Goal: Information Seeking & Learning: Learn about a topic

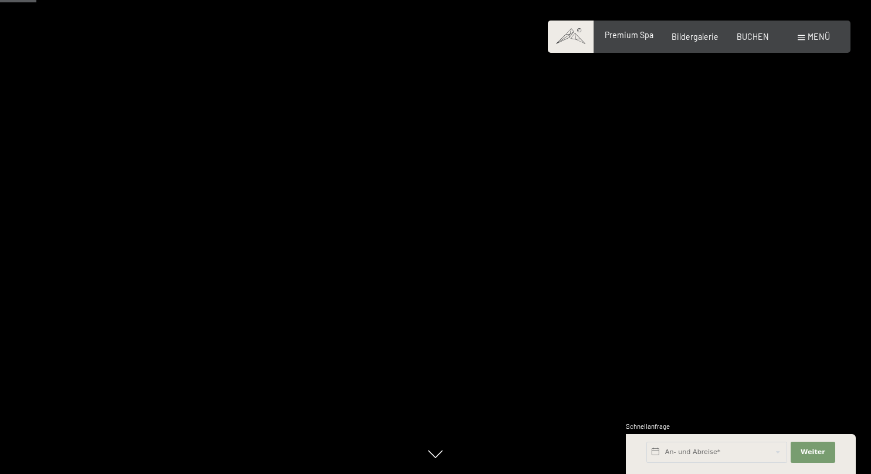
scroll to position [310, 0]
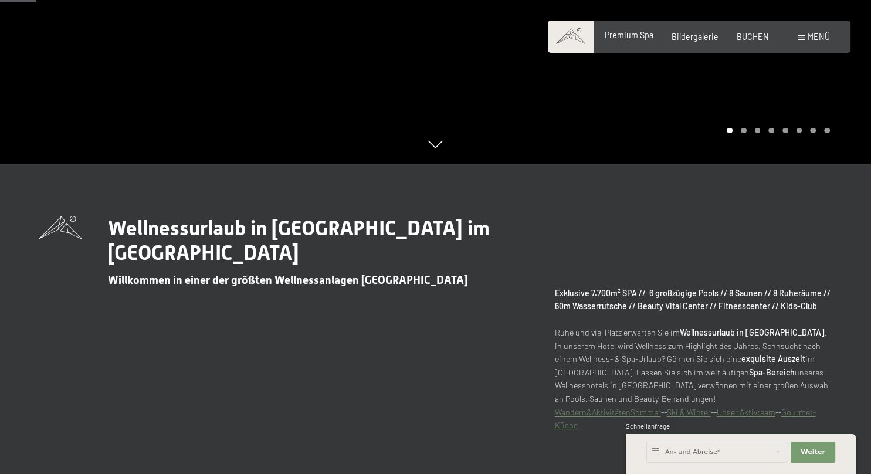
click at [618, 36] on span "Premium Spa" at bounding box center [629, 35] width 49 height 10
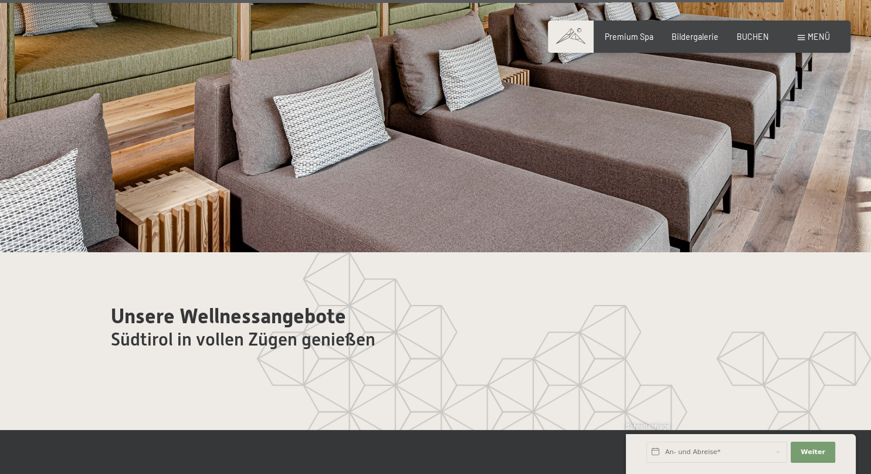
scroll to position [6024, 0]
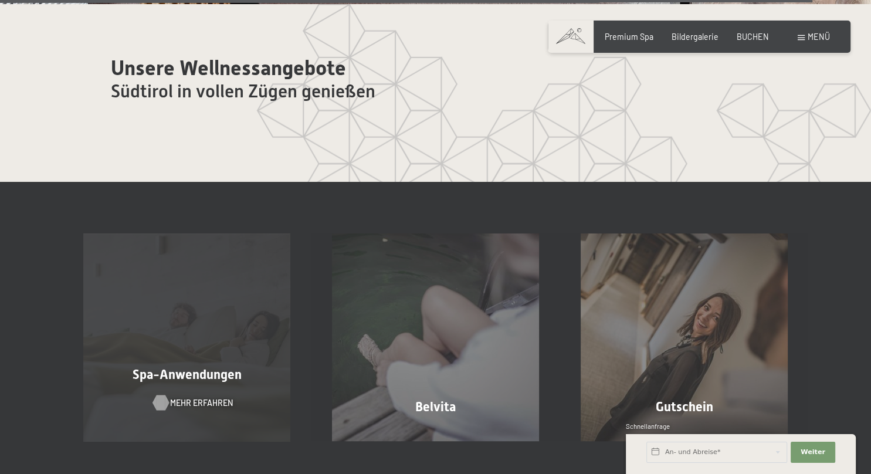
click at [184, 397] on span "Mehr erfahren" at bounding box center [201, 403] width 63 height 12
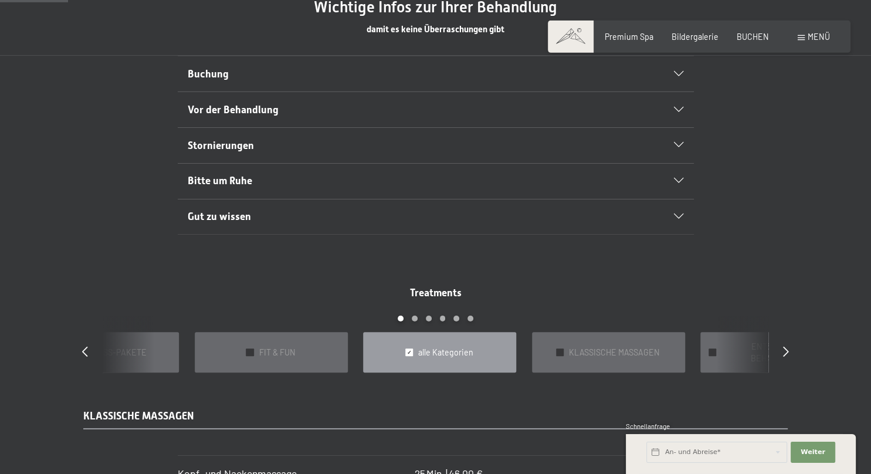
scroll to position [805, 0]
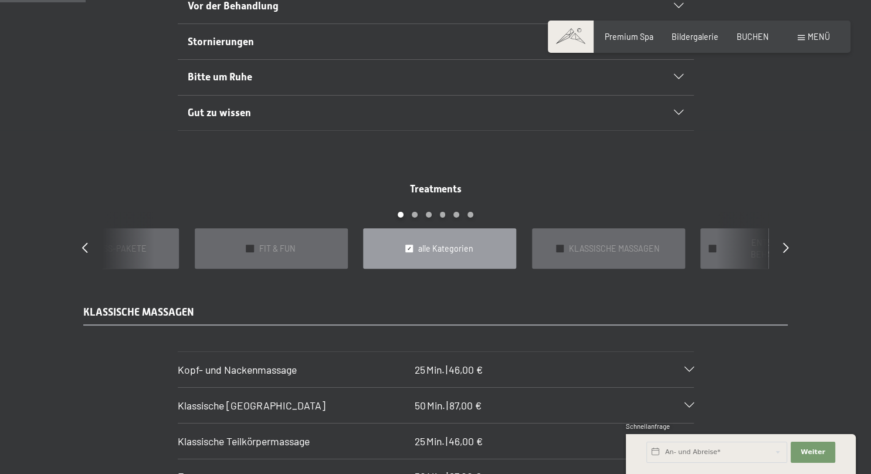
click at [783, 242] on div "Treatments slide 3 to 7 of 22 ✓ BÄDER & PACKUNGEN ✓ VORFREUDE FÜR WERDENDE MÜTT…" at bounding box center [435, 225] width 743 height 87
click at [784, 242] on icon at bounding box center [786, 247] width 6 height 11
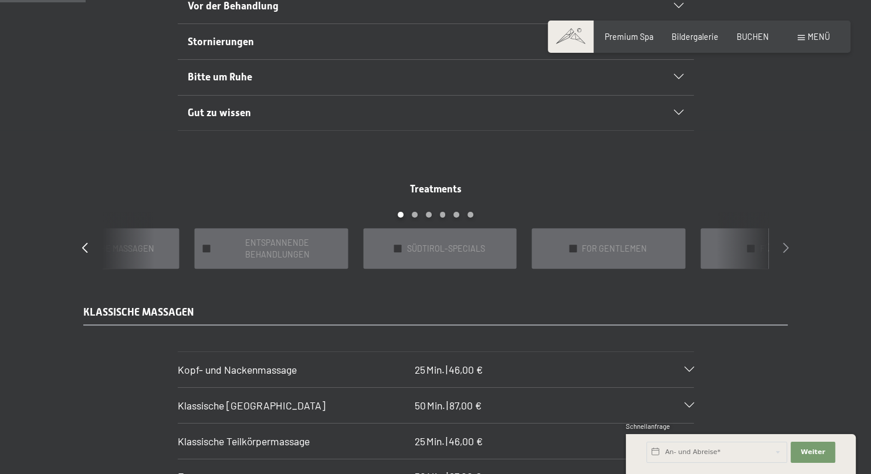
click at [784, 242] on icon at bounding box center [786, 247] width 6 height 11
click at [83, 234] on div "Treatments slide 12 to 16 of 22 ✓ BÄDER & PACKUNGEN ✓ VORFREUDE FÜR WERDENDE MÜ…" at bounding box center [435, 225] width 743 height 87
click at [86, 242] on icon at bounding box center [85, 247] width 6 height 11
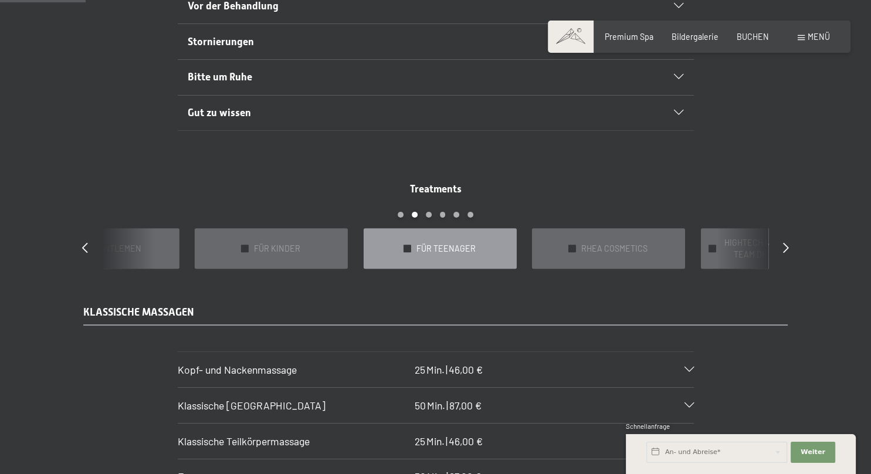
click at [427, 245] on span "FÜR TEENAGER" at bounding box center [446, 249] width 59 height 12
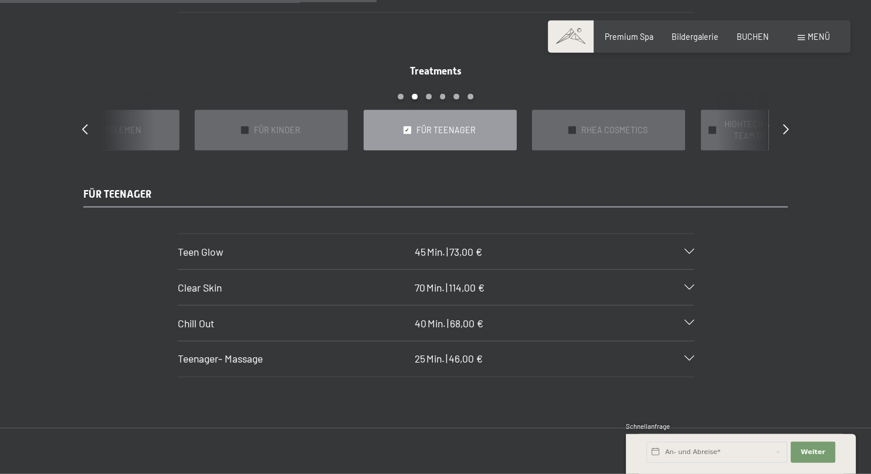
scroll to position [929, 0]
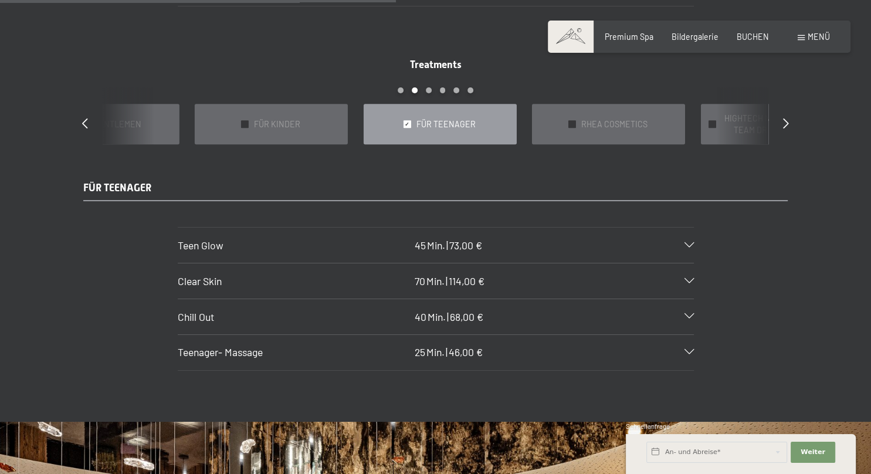
click at [349, 238] on h3 "Teen Glow" at bounding box center [294, 245] width 232 height 15
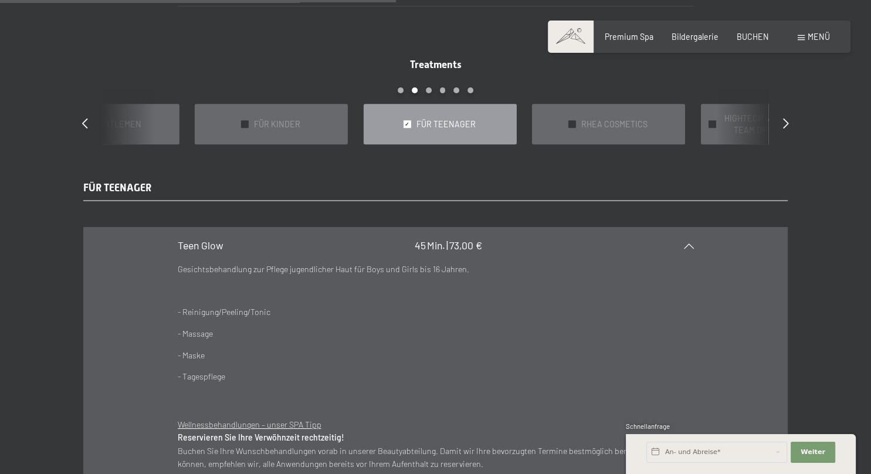
click at [691, 229] on div "Teen Glow 45 Min. | 73,00 €" at bounding box center [436, 245] width 516 height 35
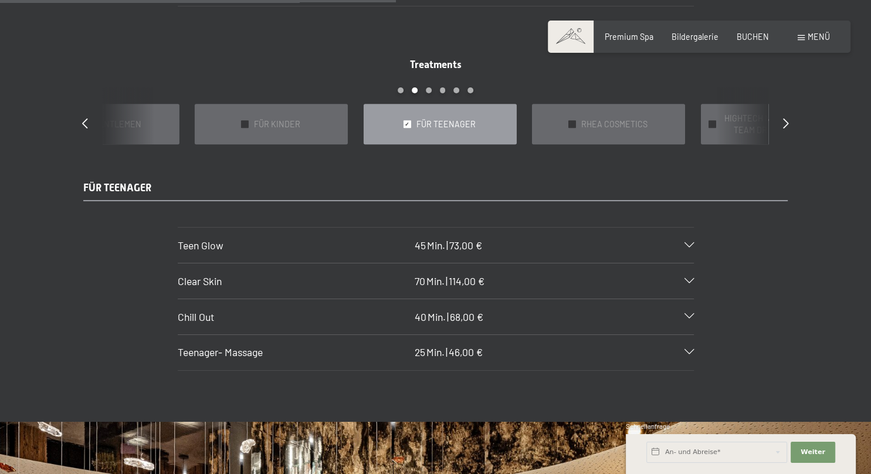
click at [289, 345] on h3 "Teenager- Massage" at bounding box center [294, 352] width 232 height 15
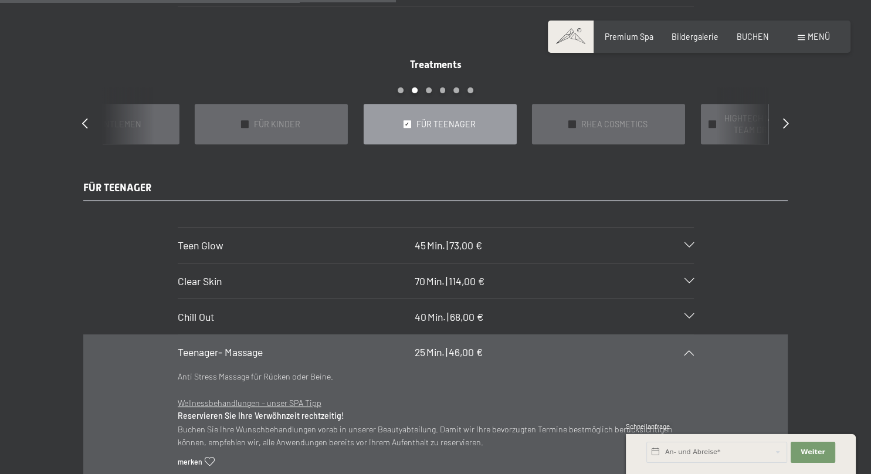
click at [289, 345] on h3 "Teenager- Massage" at bounding box center [294, 352] width 232 height 15
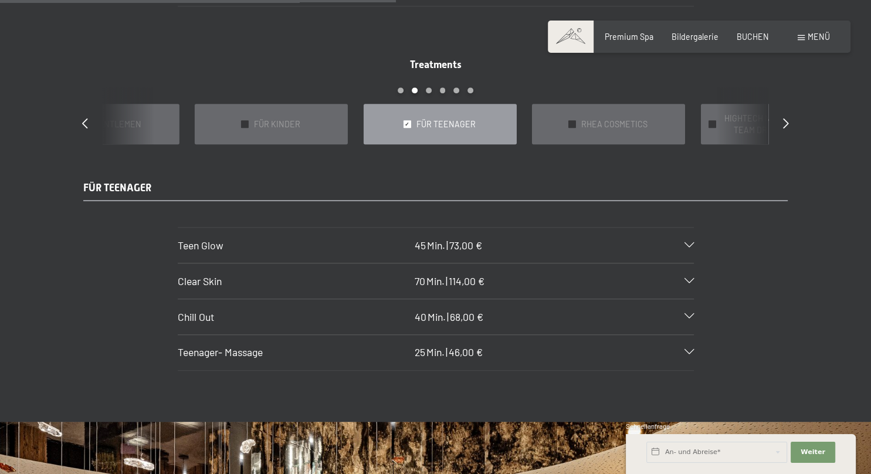
click at [281, 310] on h3 "Chill Out" at bounding box center [294, 317] width 232 height 15
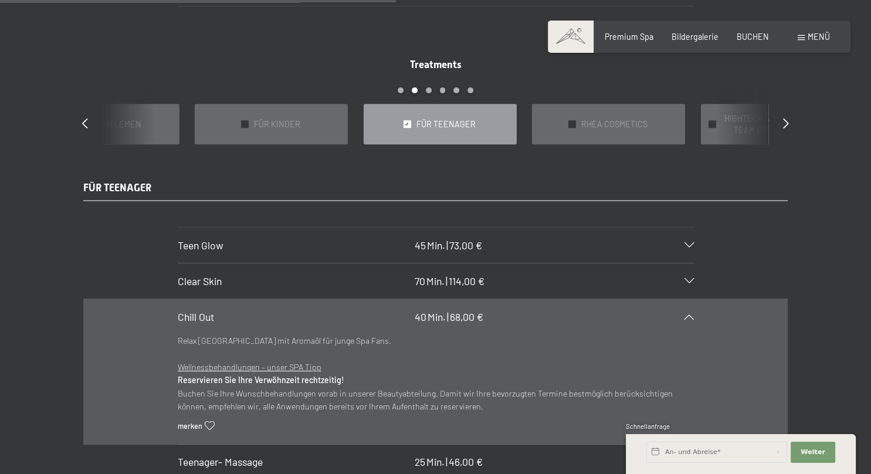
click at [685, 300] on div "Chill Out 40 Min. | 68,00 €" at bounding box center [436, 316] width 516 height 35
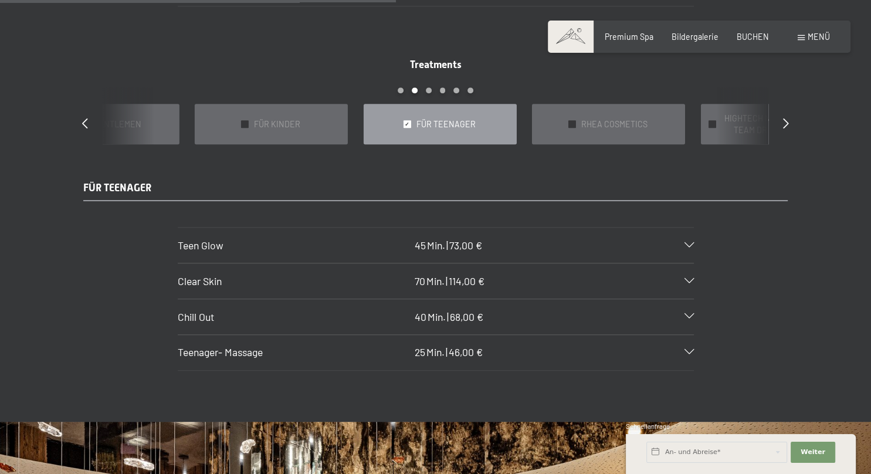
click at [791, 116] on div "Treatments slide 9 to 13 of 22 ✓ BÄDER & PACKUNGEN ✓ VORFREUDE FÜR WERDENDE MÜT…" at bounding box center [435, 101] width 743 height 87
click at [758, 117] on span "HIGHTECH NATURAL COSMETIC TEAM DR [PERSON_NAME]" at bounding box center [784, 124] width 124 height 23
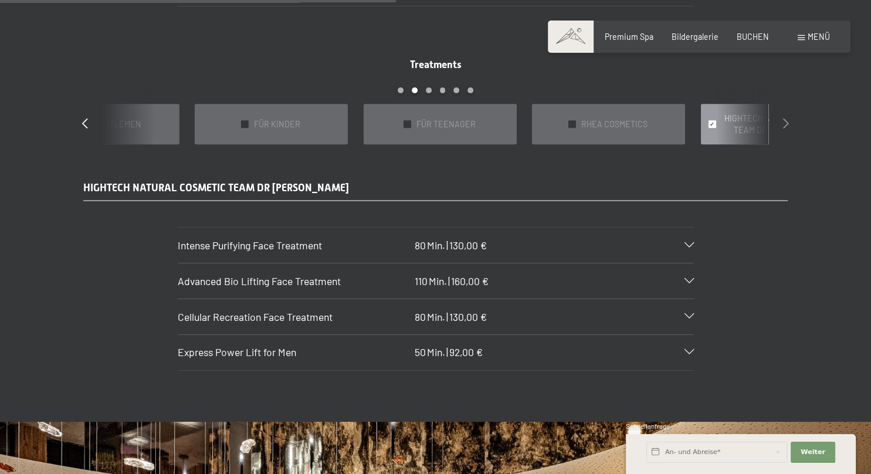
click at [787, 118] on icon at bounding box center [786, 123] width 6 height 11
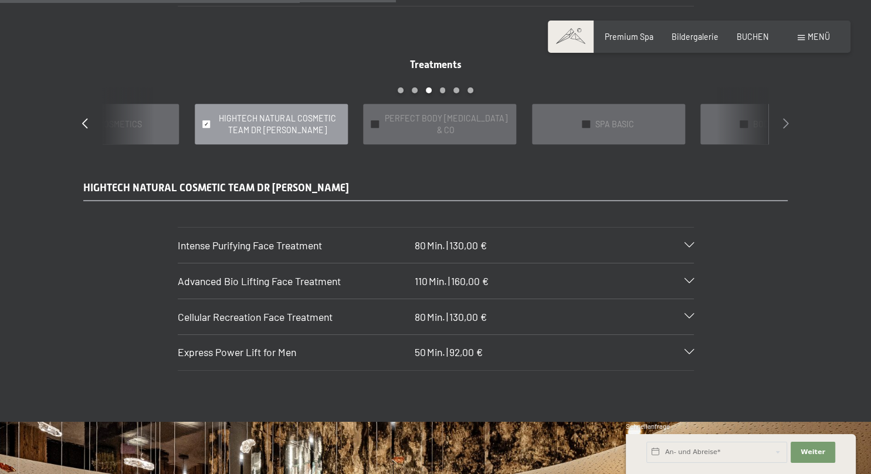
click at [787, 118] on icon at bounding box center [786, 123] width 6 height 11
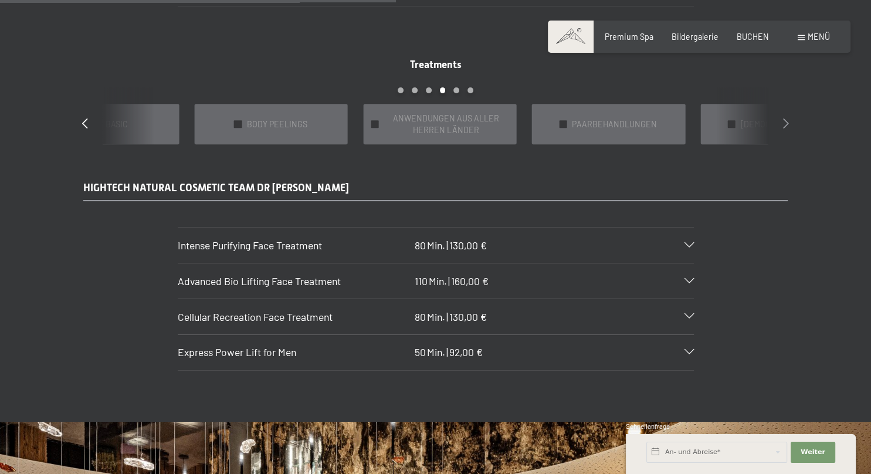
click at [785, 118] on icon at bounding box center [786, 123] width 6 height 11
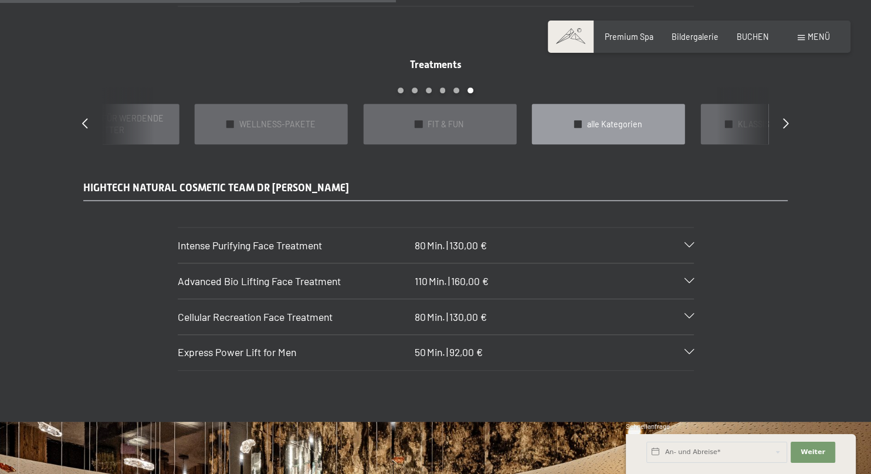
click at [669, 116] on div "✓ alle Kategorien" at bounding box center [608, 124] width 153 height 41
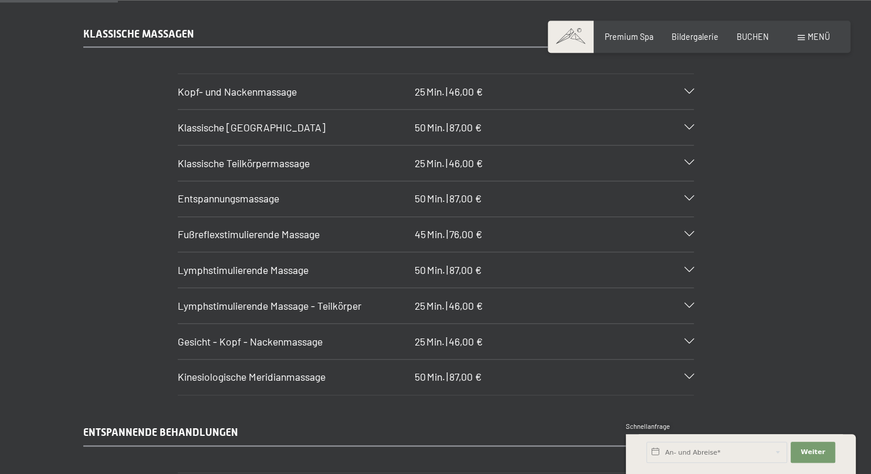
scroll to position [1115, 0]
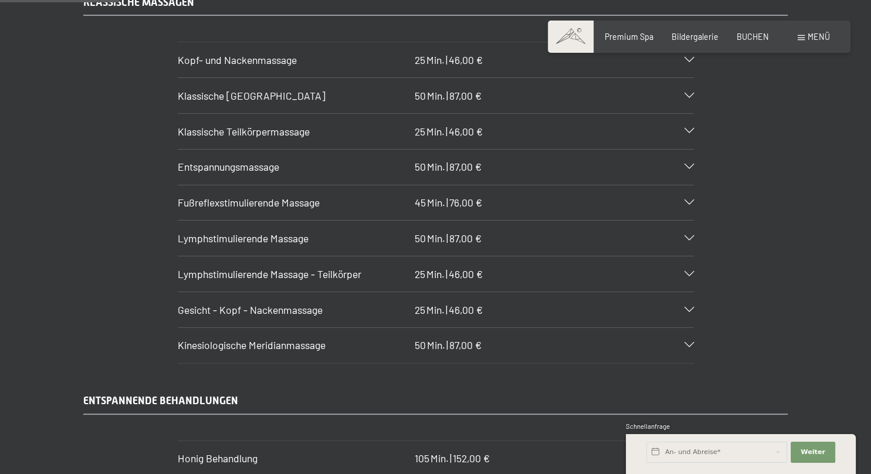
click at [689, 150] on div "Entspannungsmassage 50 Min. | 87,00 €" at bounding box center [436, 167] width 516 height 35
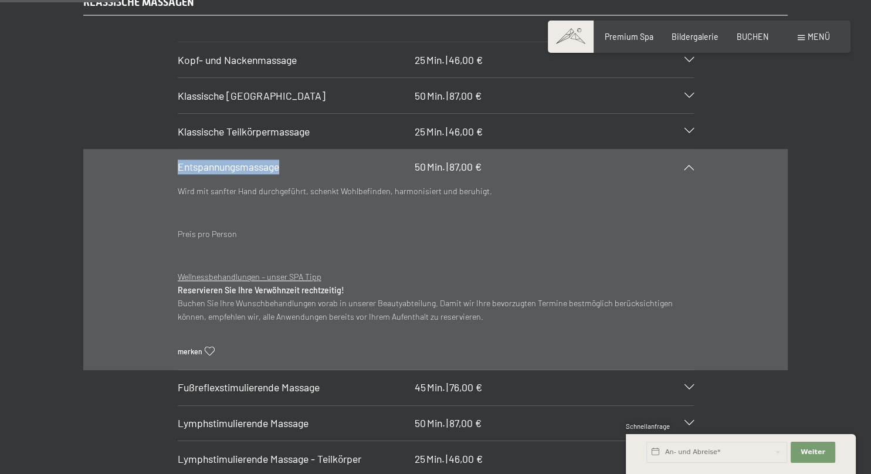
drag, startPoint x: 288, startPoint y: 151, endPoint x: 178, endPoint y: 157, distance: 109.3
click at [178, 160] on h3 "Entspannungsmassage" at bounding box center [294, 167] width 232 height 15
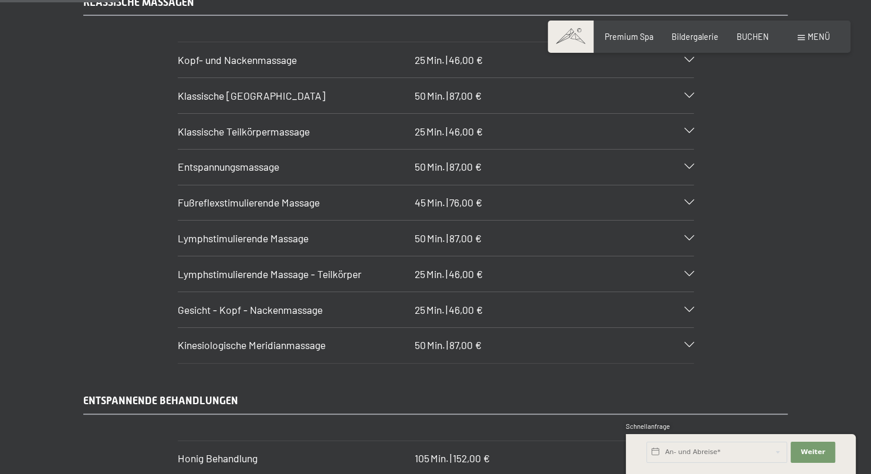
click at [178, 160] on span "Entspannungsmassage" at bounding box center [229, 166] width 102 height 13
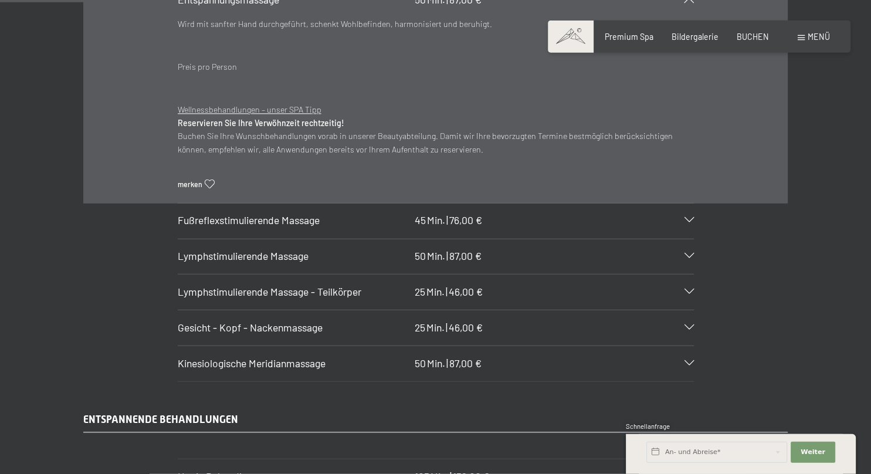
scroll to position [1301, 0]
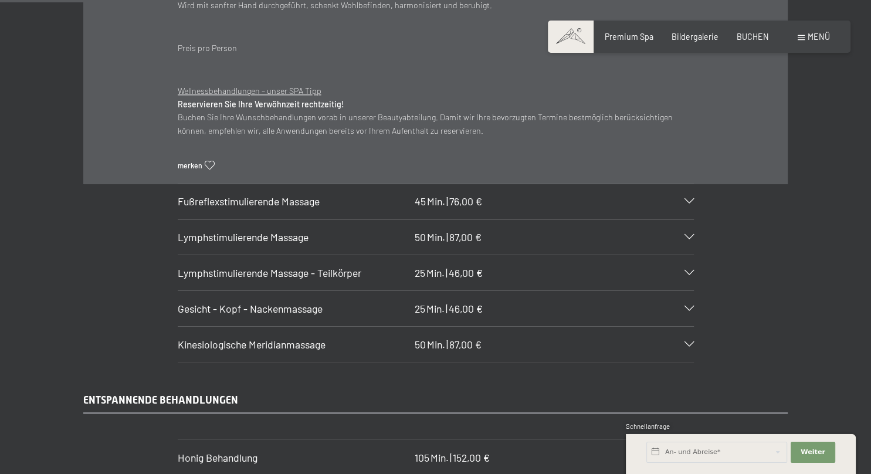
click at [685, 305] on div "Gesicht - Kopf - Nackenmassage 25 Min. | 46,00 €" at bounding box center [436, 308] width 516 height 35
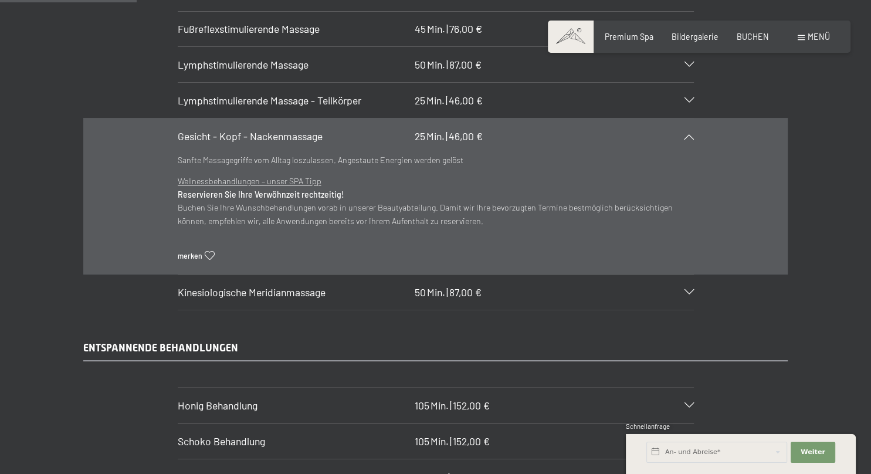
scroll to position [1350, 0]
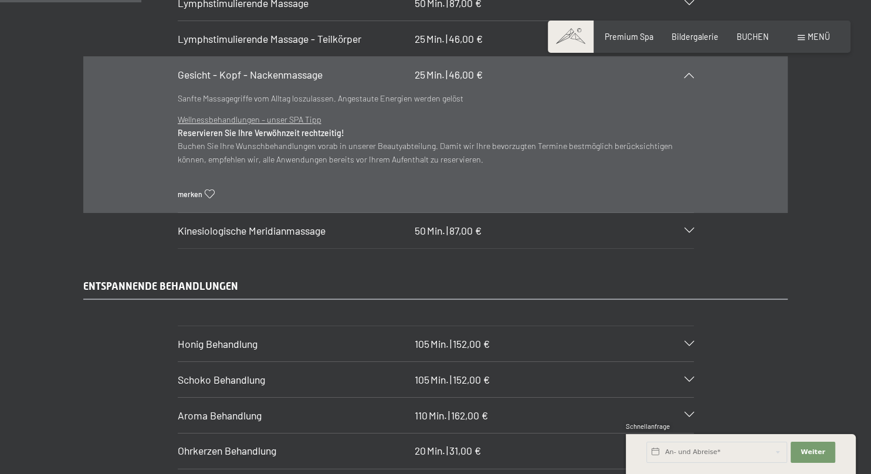
click at [689, 72] on icon at bounding box center [689, 74] width 9 height 5
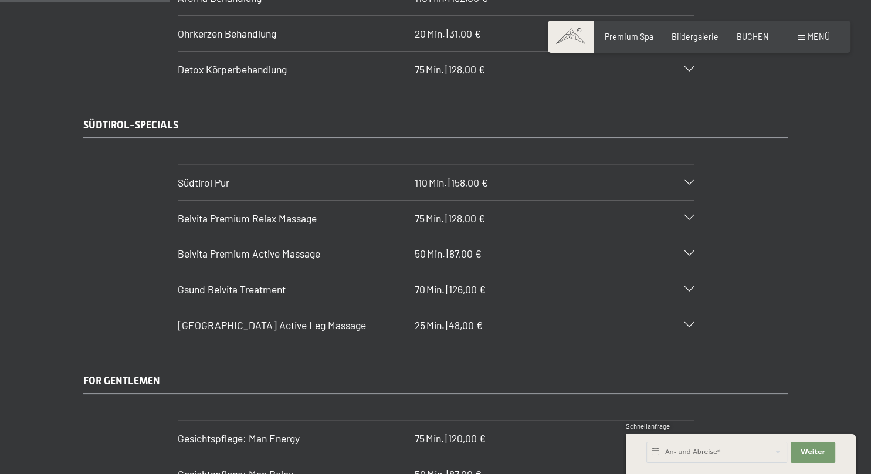
scroll to position [1660, 0]
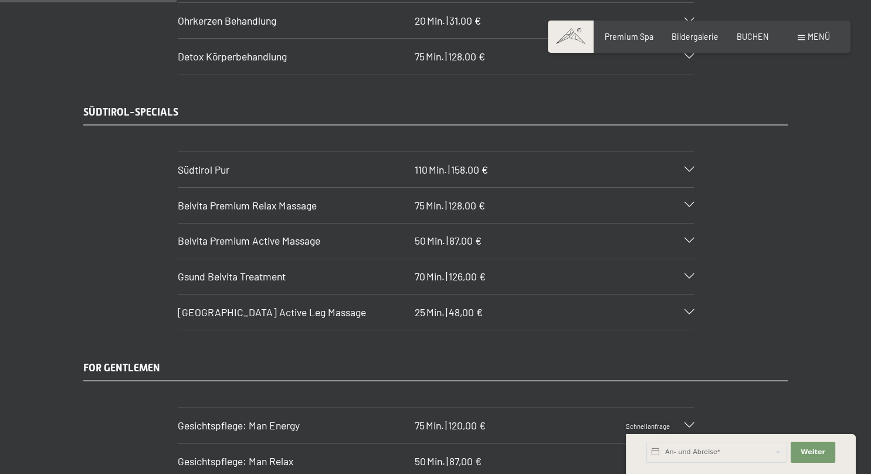
click at [684, 167] on div at bounding box center [683, 169] width 22 height 5
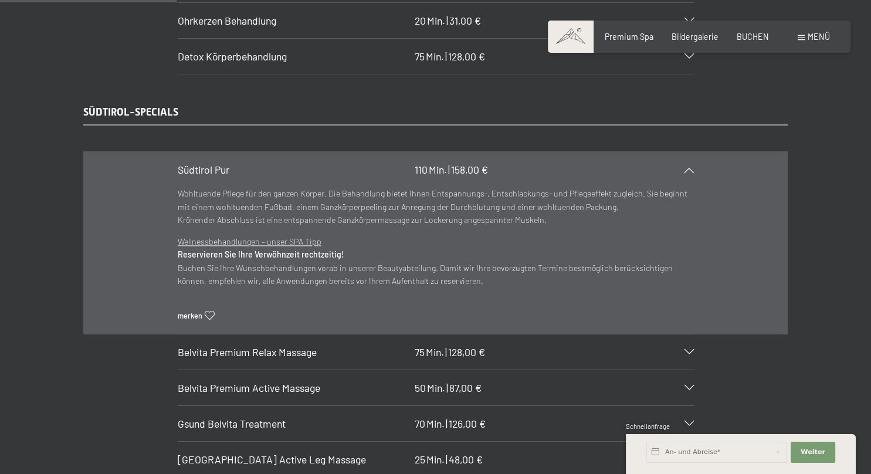
click at [684, 167] on div at bounding box center [683, 169] width 22 height 5
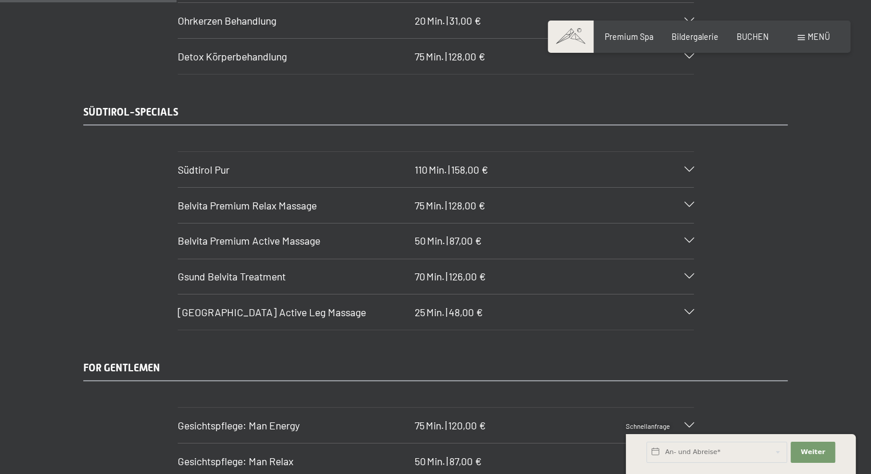
click at [680, 191] on div "Belvita Premium Relax Massage 75 Min. | 128,00 €" at bounding box center [436, 205] width 516 height 35
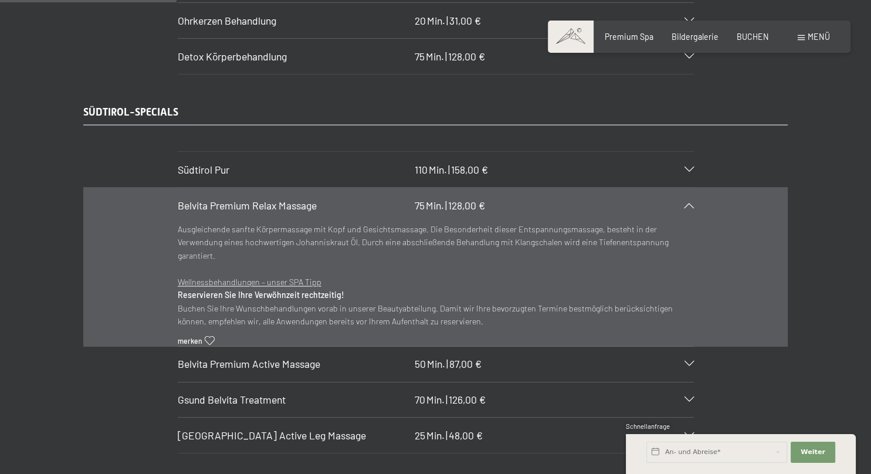
click at [691, 202] on icon at bounding box center [689, 204] width 9 height 5
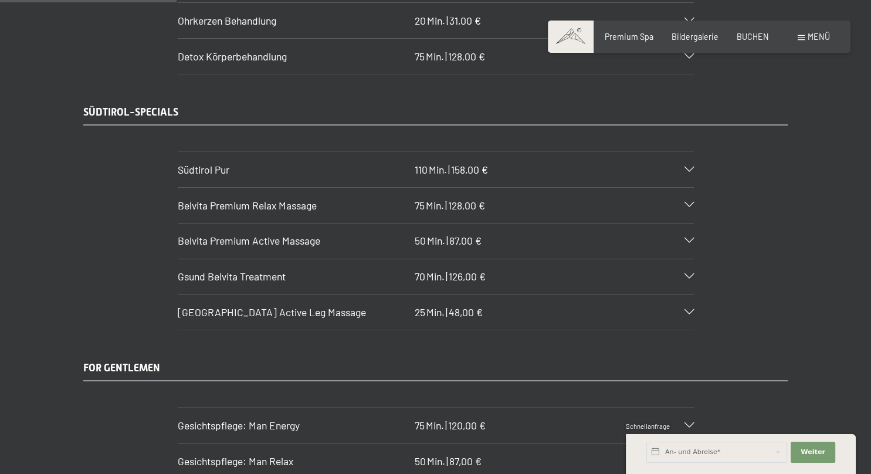
click at [684, 238] on div at bounding box center [683, 240] width 22 height 5
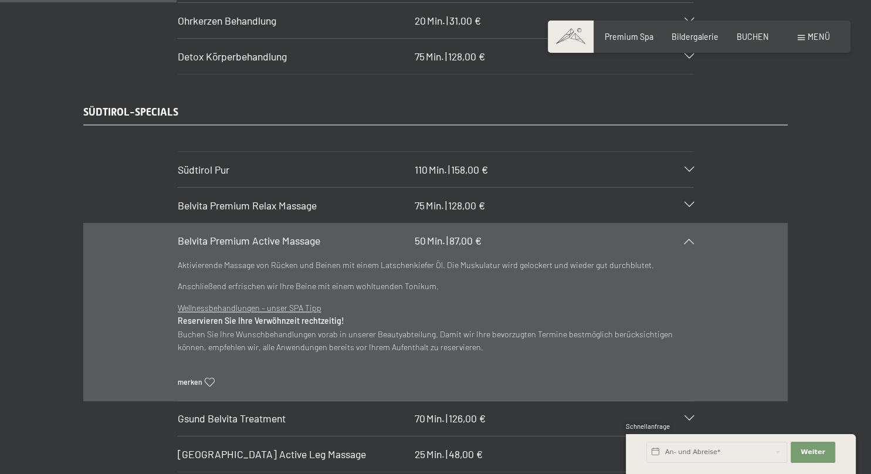
click at [684, 238] on div at bounding box center [683, 240] width 22 height 5
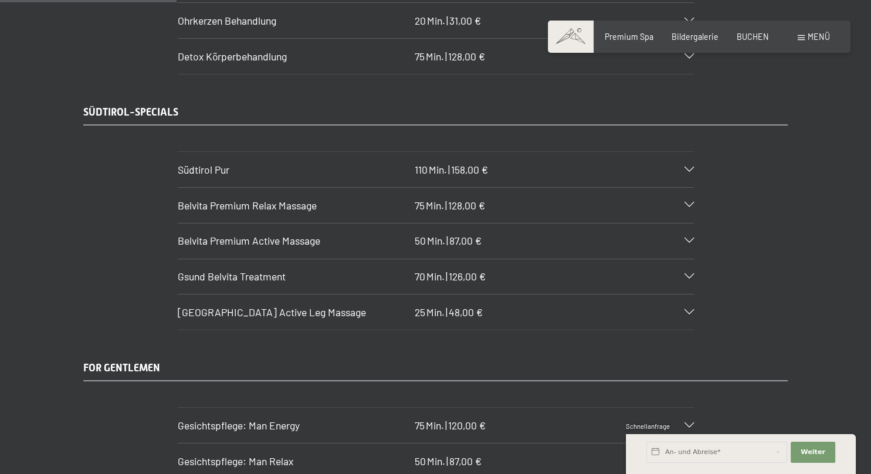
click at [684, 259] on div "Gsund Belvita Treatment 70 Min. | 126,00 €" at bounding box center [436, 276] width 516 height 35
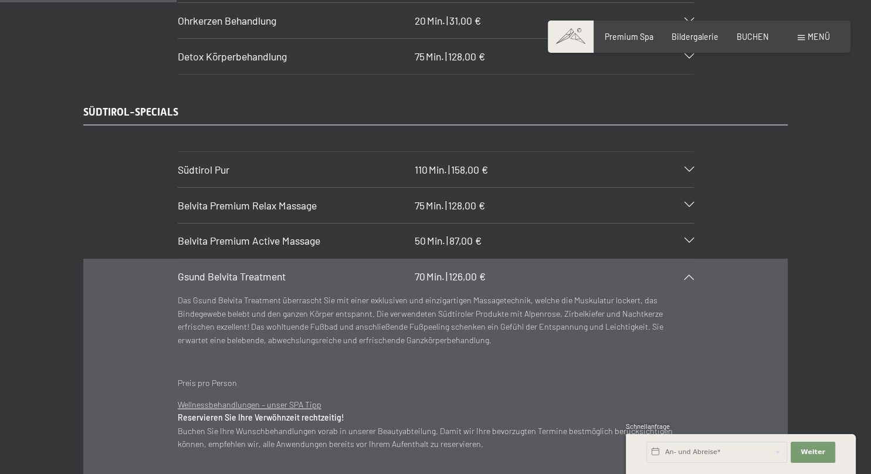
click at [684, 259] on div "Gsund Belvita Treatment 70 Min. | 126,00 €" at bounding box center [436, 276] width 516 height 35
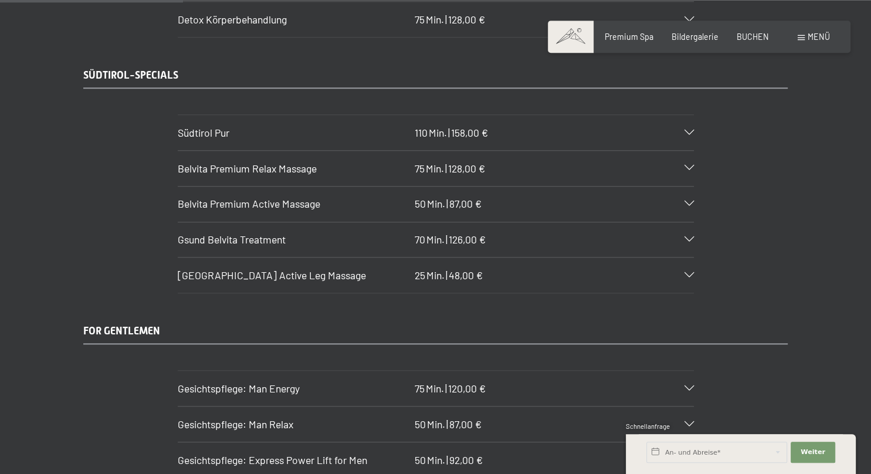
scroll to position [1722, 0]
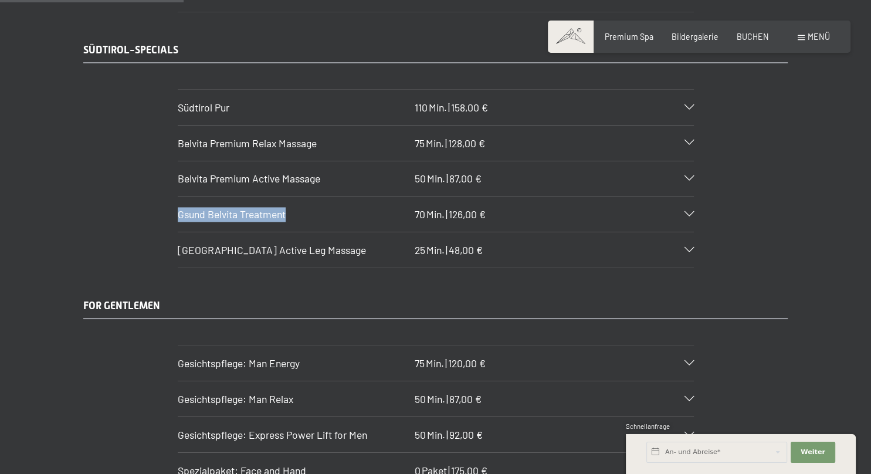
drag, startPoint x: 295, startPoint y: 196, endPoint x: 177, endPoint y: 196, distance: 117.9
click at [178, 197] on section "Gsund Belvita Treatment 70 Min. | 126,00 € Das Gsund Belvita Treatment überrasc…" at bounding box center [436, 215] width 516 height 36
copy span "Gsund Belvita Treatment"
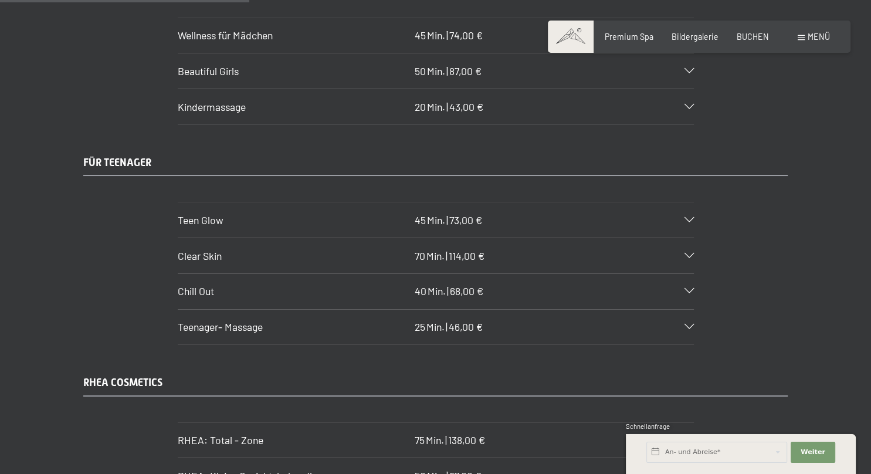
scroll to position [2280, 0]
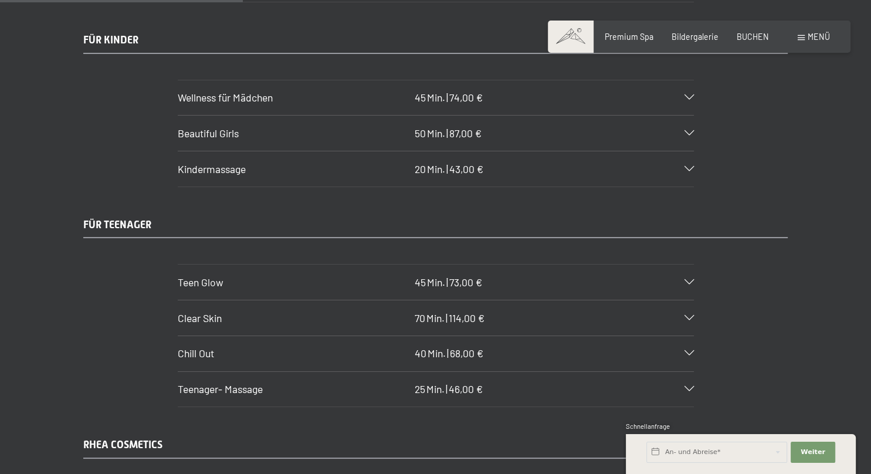
click at [684, 95] on div at bounding box center [683, 97] width 22 height 5
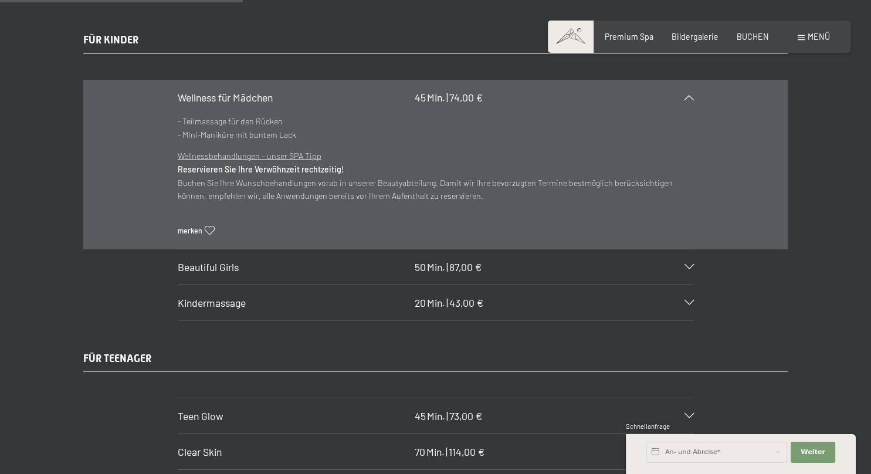
click at [684, 95] on div at bounding box center [683, 97] width 22 height 5
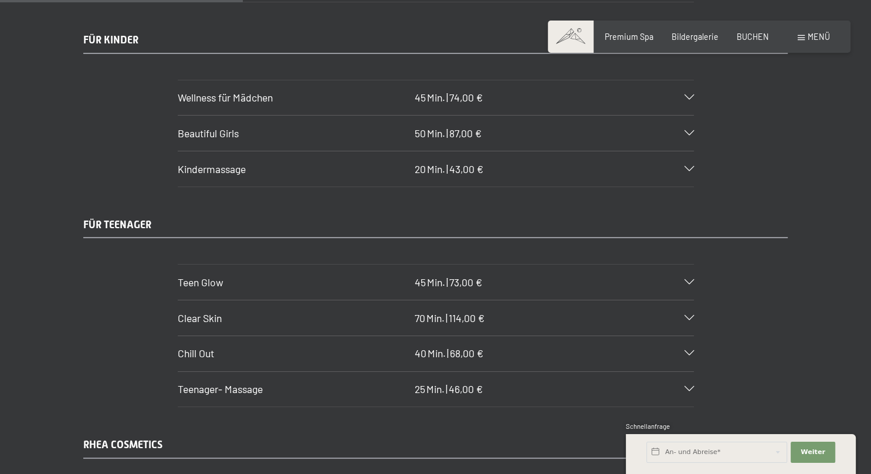
click at [680, 116] on div "Beautiful Girls 50 Min. | 87,00 €" at bounding box center [436, 133] width 516 height 35
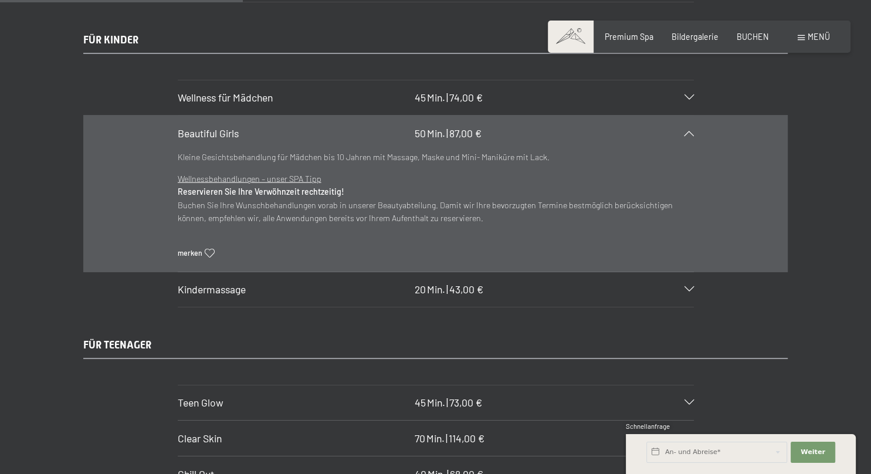
click at [680, 116] on div "Beautiful Girls 50 Min. | 87,00 €" at bounding box center [436, 133] width 516 height 35
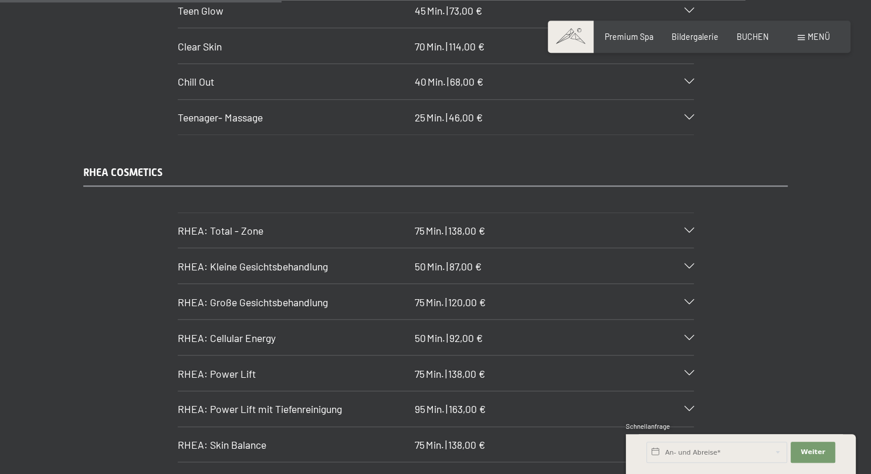
scroll to position [2652, 0]
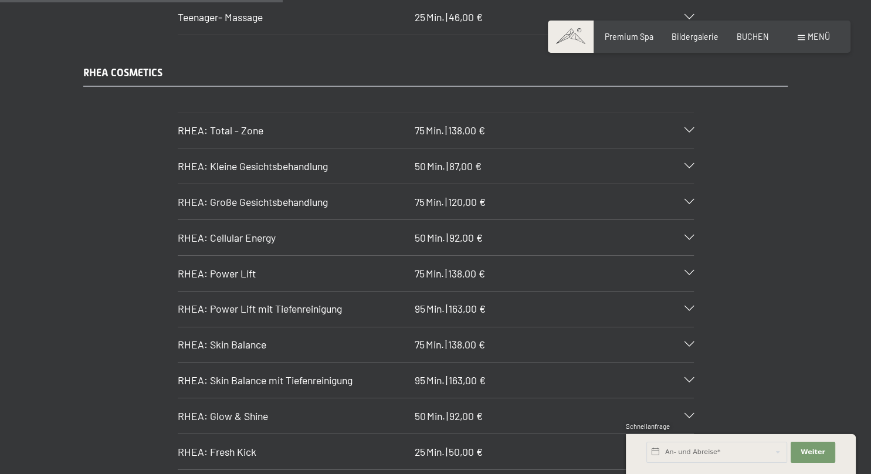
click at [692, 114] on div "RHEA: Total - Zone 75 Min. | 138,00 €" at bounding box center [436, 130] width 516 height 35
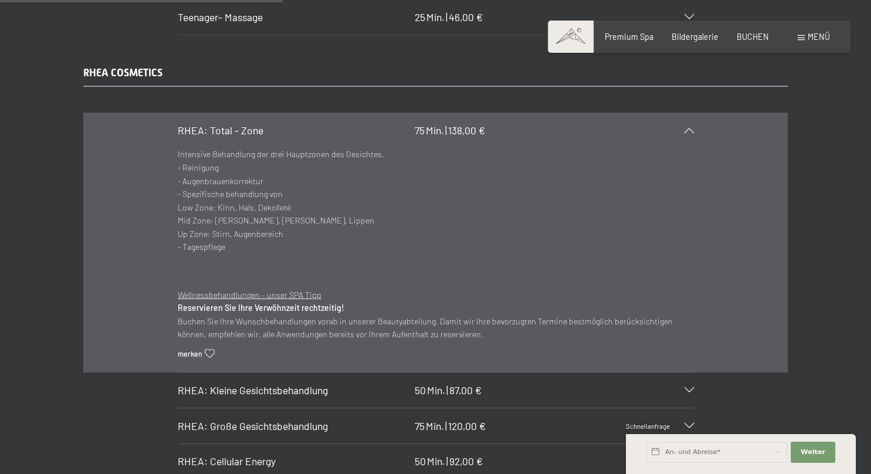
click at [692, 114] on div "RHEA: Total - Zone 75 Min. | 138,00 €" at bounding box center [436, 130] width 516 height 35
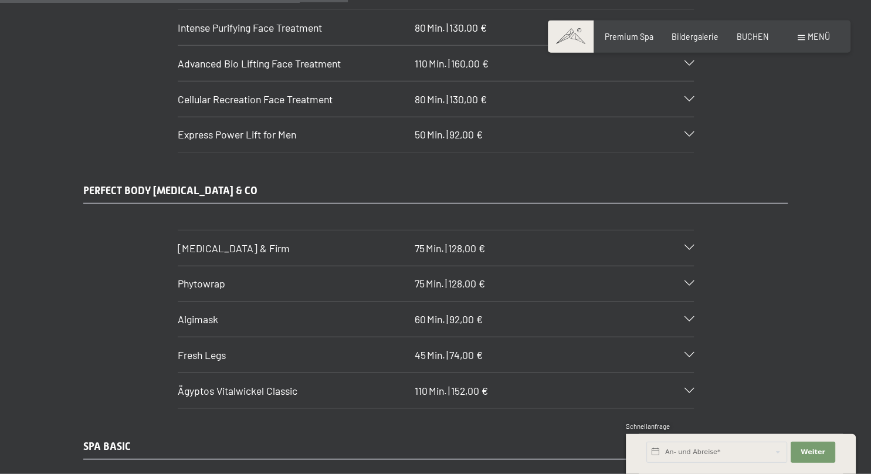
scroll to position [3333, 0]
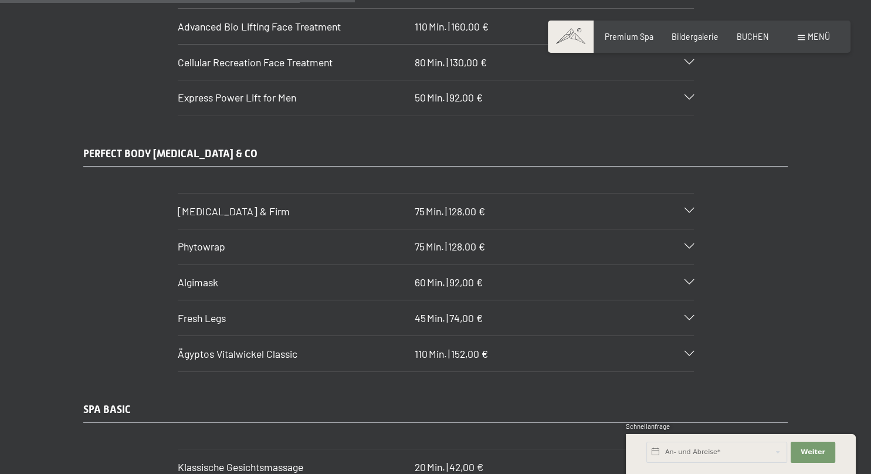
click at [692, 194] on div "[MEDICAL_DATA] & Firm 75 Min. | 128,00 €" at bounding box center [436, 211] width 516 height 35
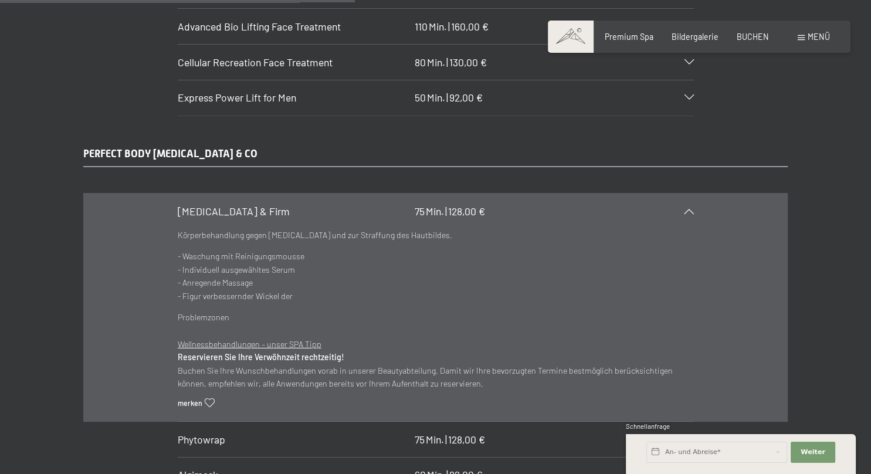
click at [692, 194] on div "[MEDICAL_DATA] & Firm 75 Min. | 128,00 €" at bounding box center [436, 211] width 516 height 35
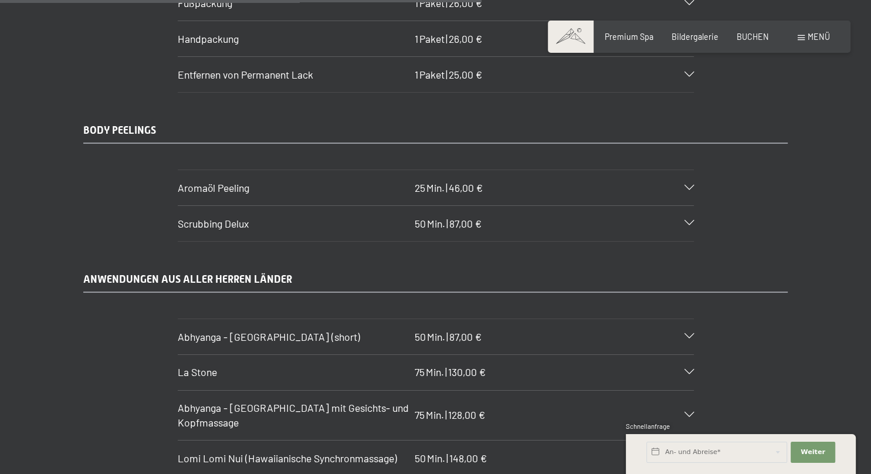
scroll to position [4572, 0]
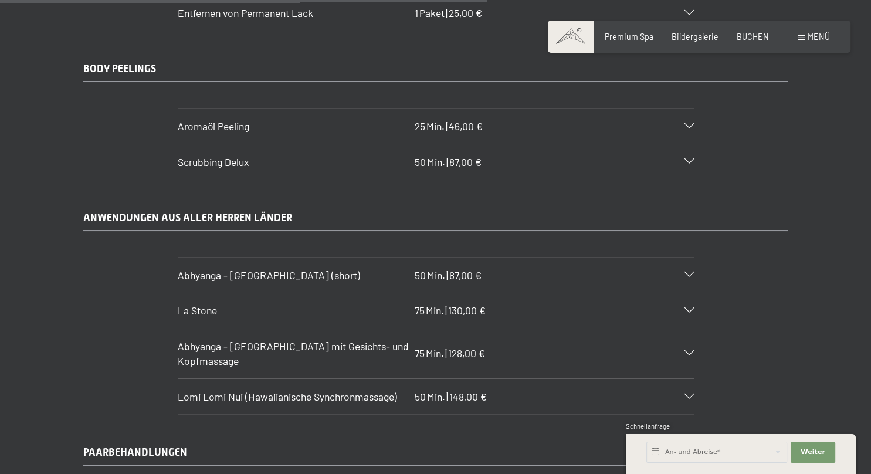
click at [688, 258] on div "Abhyanga - [GEOGRAPHIC_DATA] (short) 50 Min. | 87,00 €" at bounding box center [436, 275] width 516 height 35
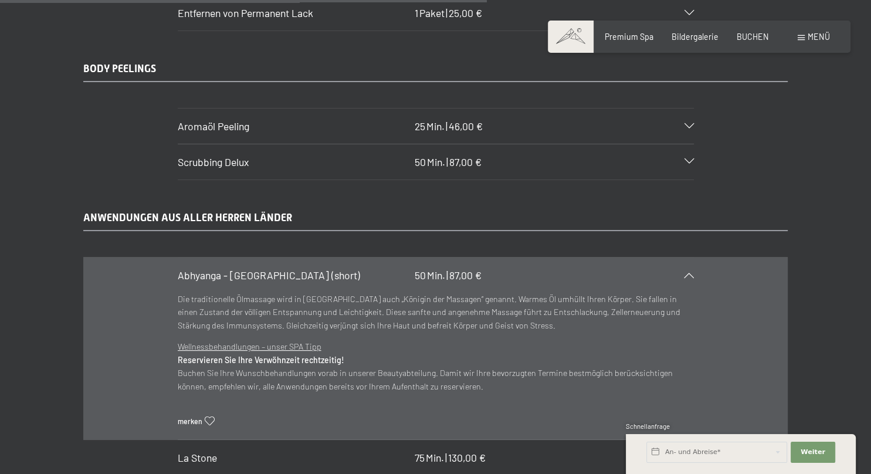
click at [688, 258] on div "Abhyanga - [GEOGRAPHIC_DATA] (short) 50 Min. | 87,00 €" at bounding box center [436, 275] width 516 height 35
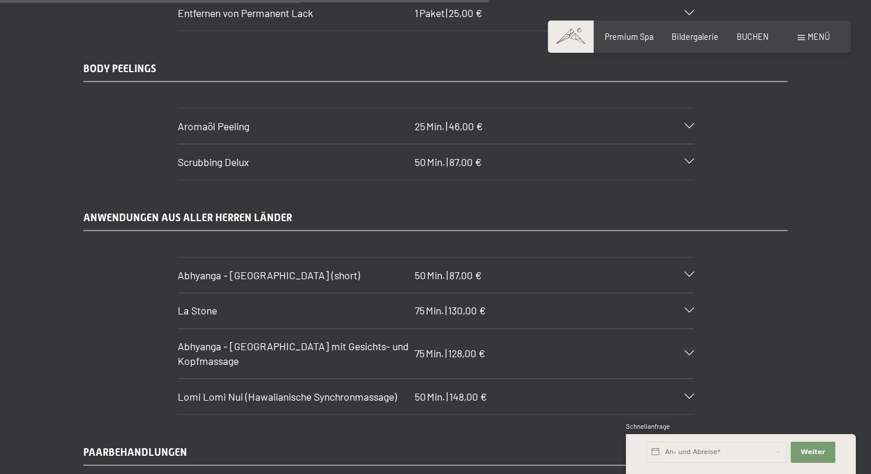
scroll to position [4634, 0]
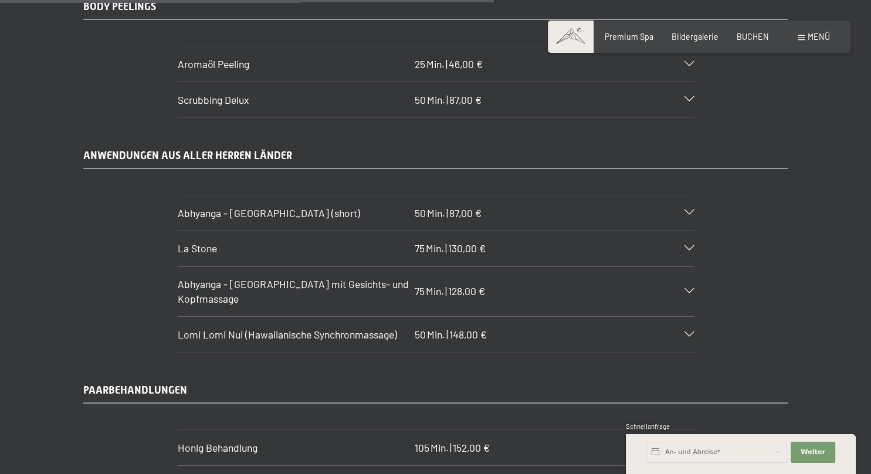
click at [688, 267] on div "Abhyanga - [GEOGRAPHIC_DATA] mit Gesichts- und Kopfmassage 75 Min. | 128,00 €" at bounding box center [436, 291] width 516 height 49
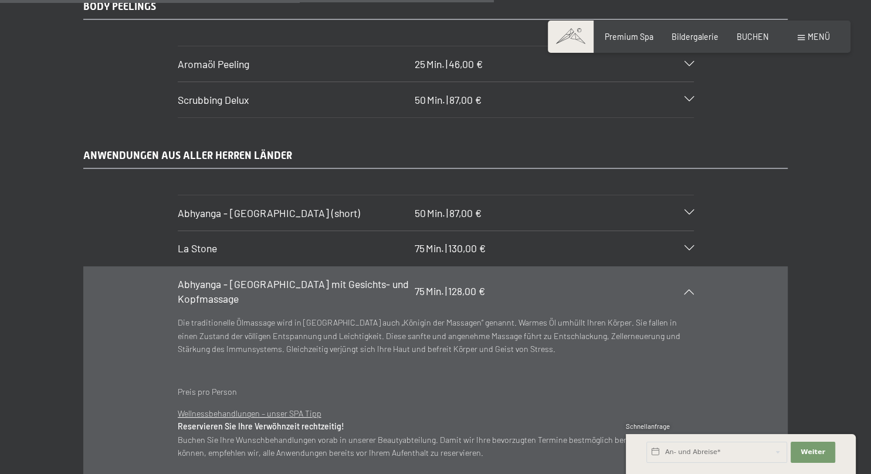
click at [687, 267] on div "Abhyanga - [GEOGRAPHIC_DATA] mit Gesichts- und Kopfmassage 75 Min. | 128,00 €" at bounding box center [436, 291] width 516 height 49
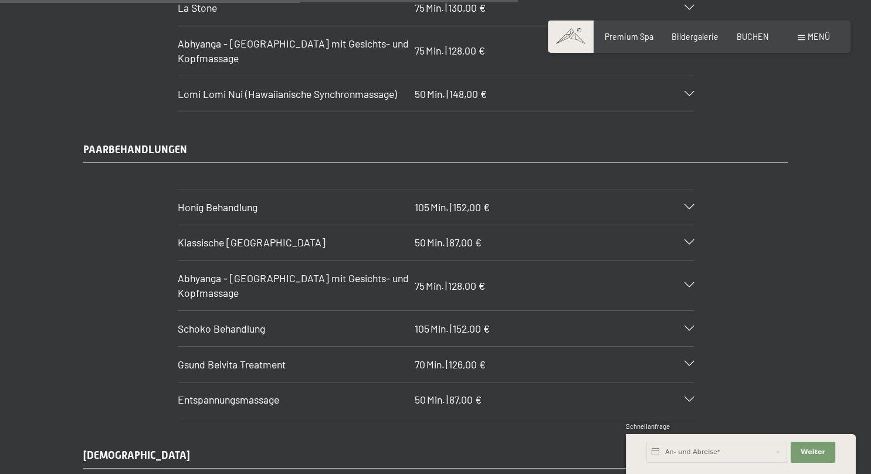
scroll to position [4882, 0]
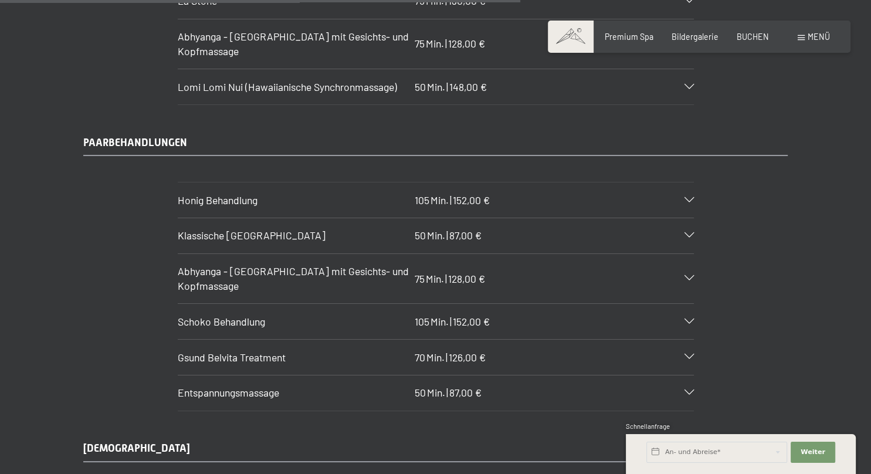
click at [687, 233] on icon at bounding box center [689, 235] width 9 height 5
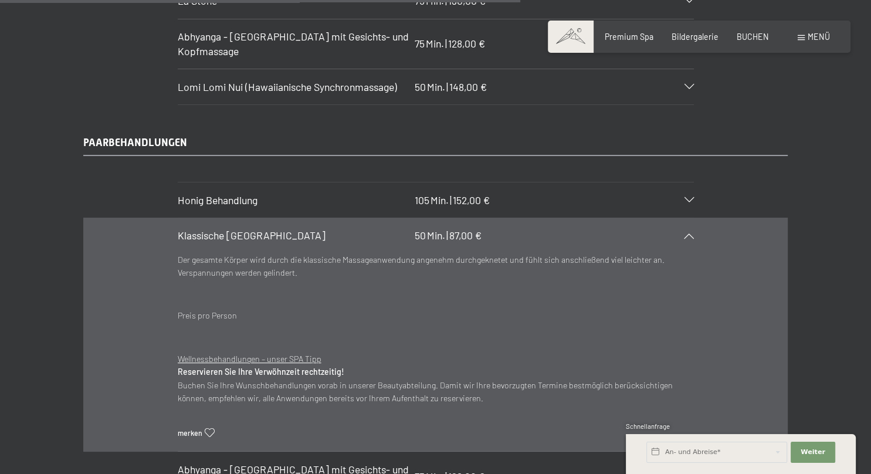
click at [687, 233] on icon at bounding box center [689, 235] width 9 height 5
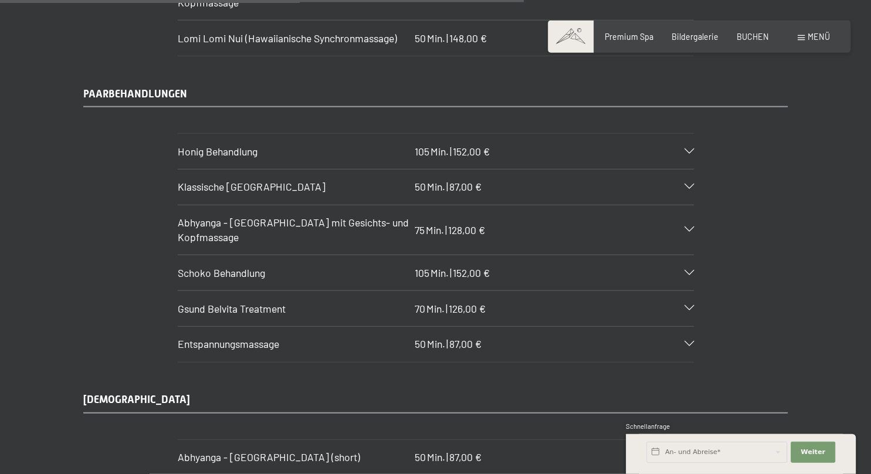
scroll to position [4944, 0]
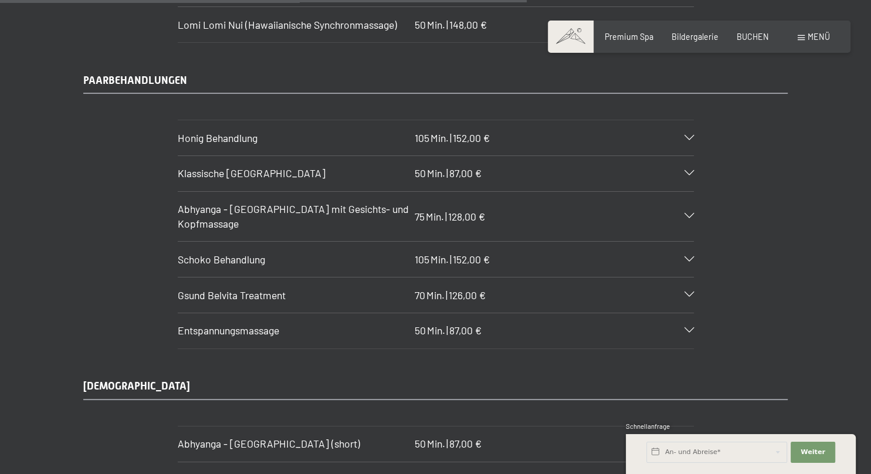
click at [666, 278] on div "Gsund Belvita Treatment 70 Min. | 126,00 €" at bounding box center [436, 295] width 516 height 35
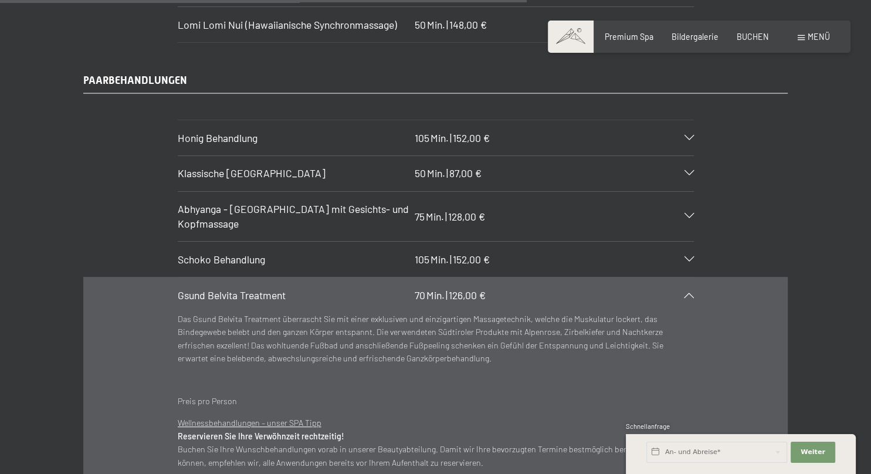
click at [666, 278] on div "Gsund Belvita Treatment 70 Min. | 126,00 €" at bounding box center [436, 295] width 516 height 35
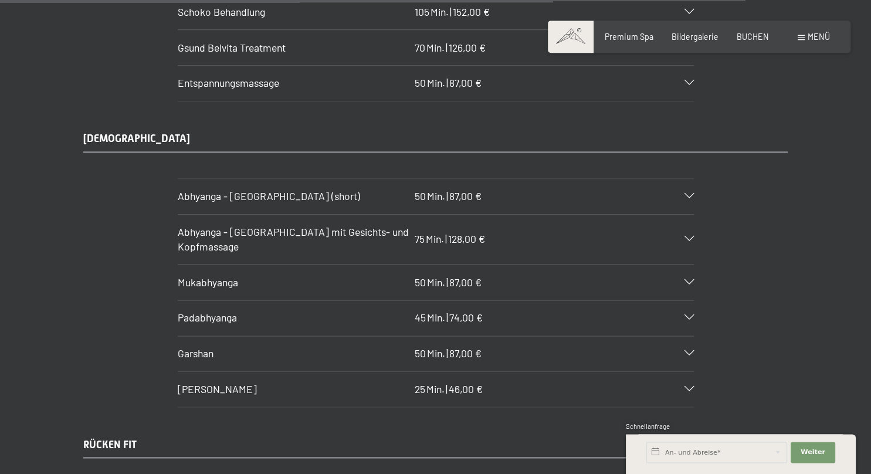
scroll to position [5192, 0]
click at [685, 265] on div "Mukabhyanga 50 Min. | 87,00 €" at bounding box center [436, 282] width 516 height 35
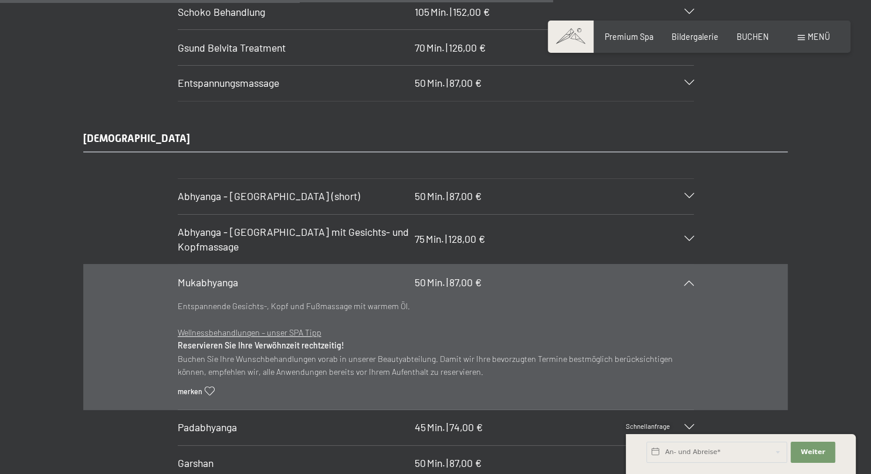
click at [685, 265] on div "Mukabhyanga 50 Min. | 87,00 €" at bounding box center [436, 282] width 516 height 35
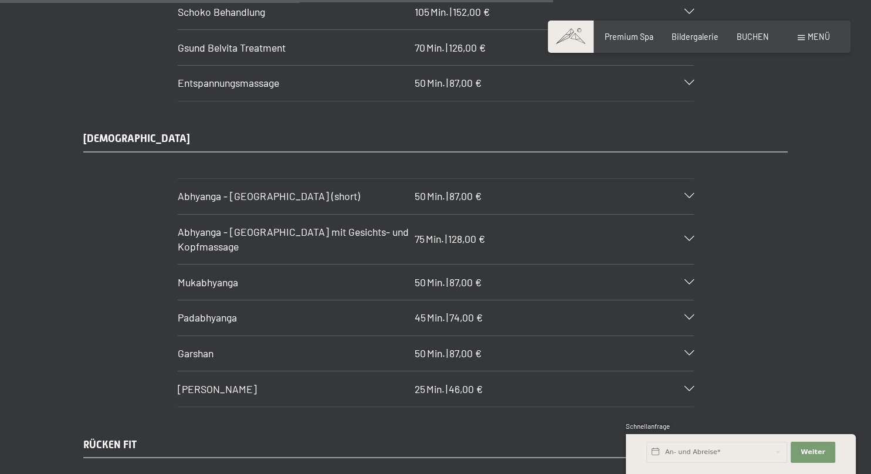
click at [687, 300] on div "Padabhyanga 45 Min. | 74,00 €" at bounding box center [436, 317] width 516 height 35
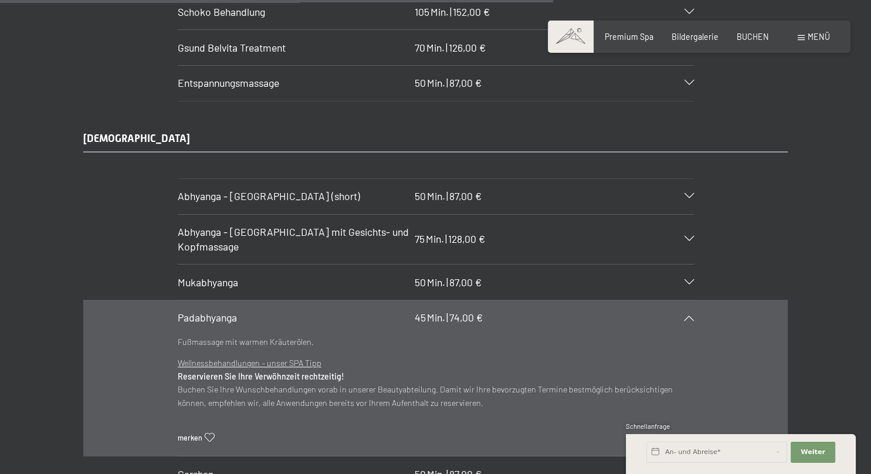
click at [688, 300] on div "Padabhyanga 45 Min. | 74,00 €" at bounding box center [436, 317] width 516 height 35
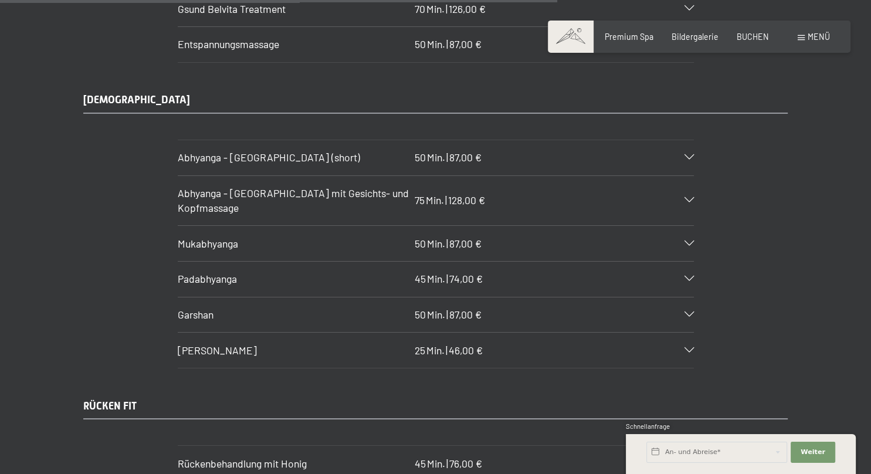
scroll to position [5254, 0]
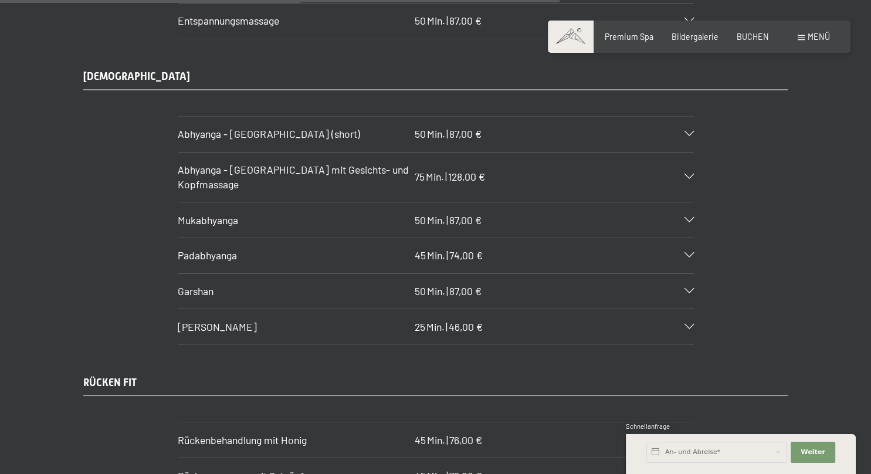
click at [688, 274] on div "Garshan 50 Min. | 87,00 €" at bounding box center [436, 291] width 516 height 35
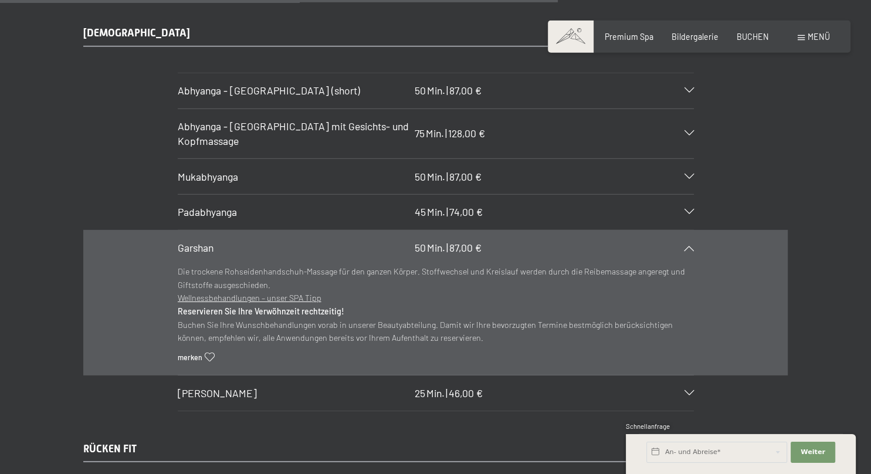
scroll to position [5316, 0]
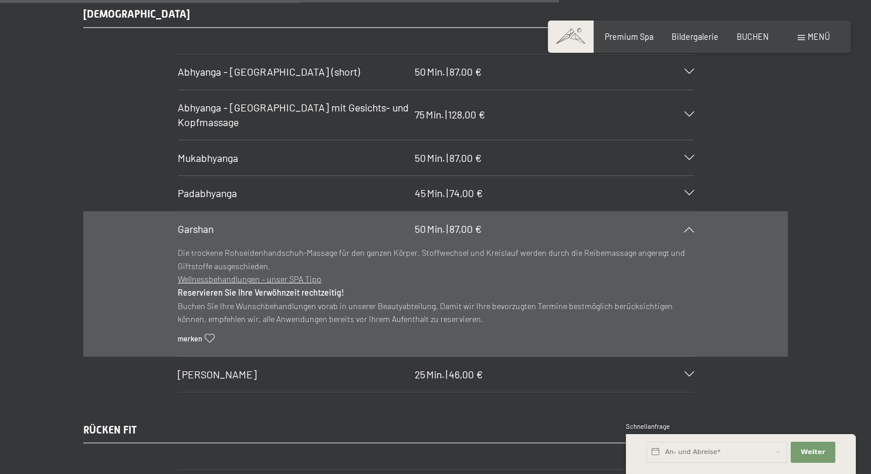
click at [685, 226] on icon at bounding box center [689, 228] width 9 height 5
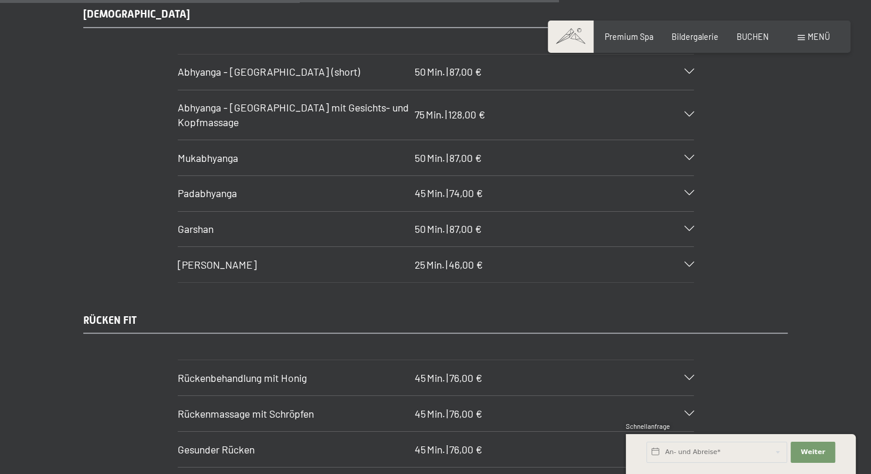
click at [679, 247] on div "[PERSON_NAME] 25 Min. | 46,00 €" at bounding box center [436, 264] width 516 height 35
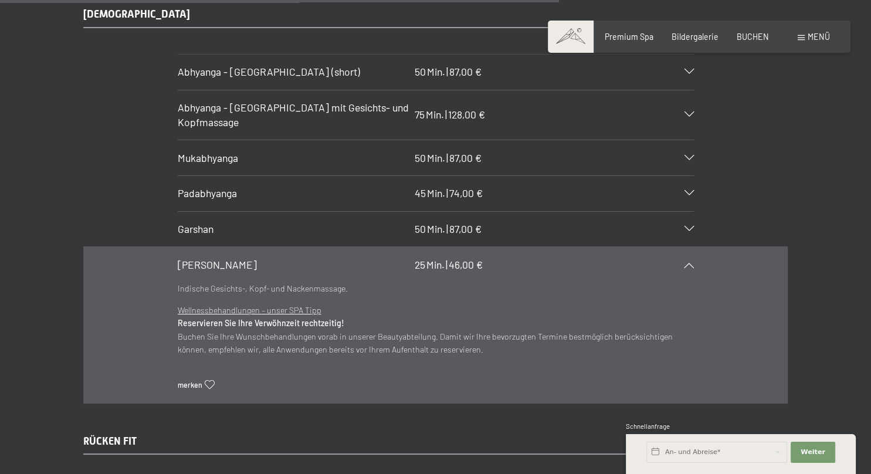
click at [679, 247] on div "[PERSON_NAME] 25 Min. | 46,00 €" at bounding box center [436, 264] width 516 height 35
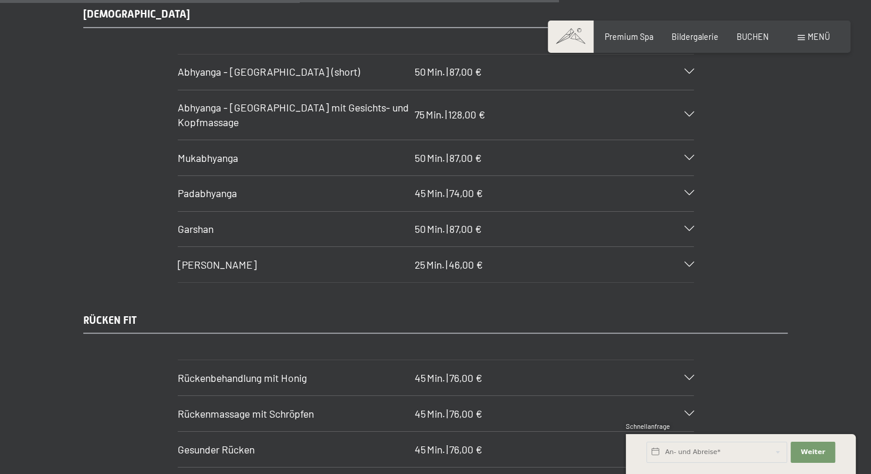
click at [679, 247] on div "[PERSON_NAME] 25 Min. | 46,00 €" at bounding box center [436, 264] width 516 height 35
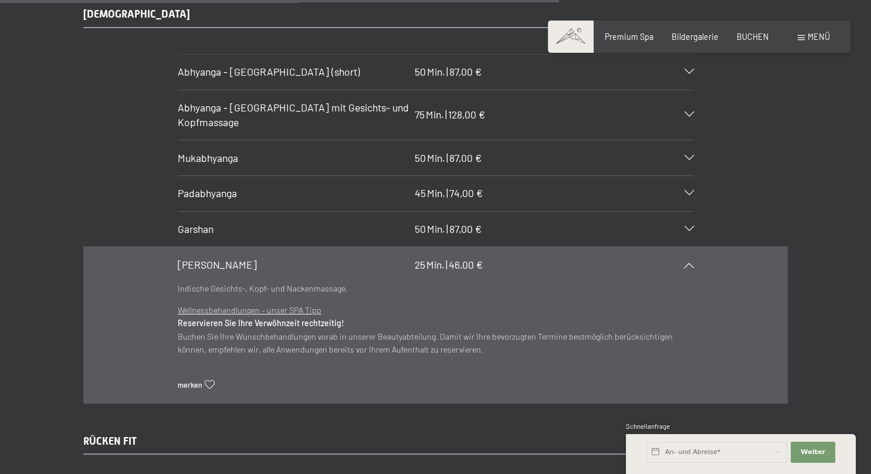
click at [679, 247] on div "[PERSON_NAME] 25 Min. | 46,00 €" at bounding box center [436, 264] width 516 height 35
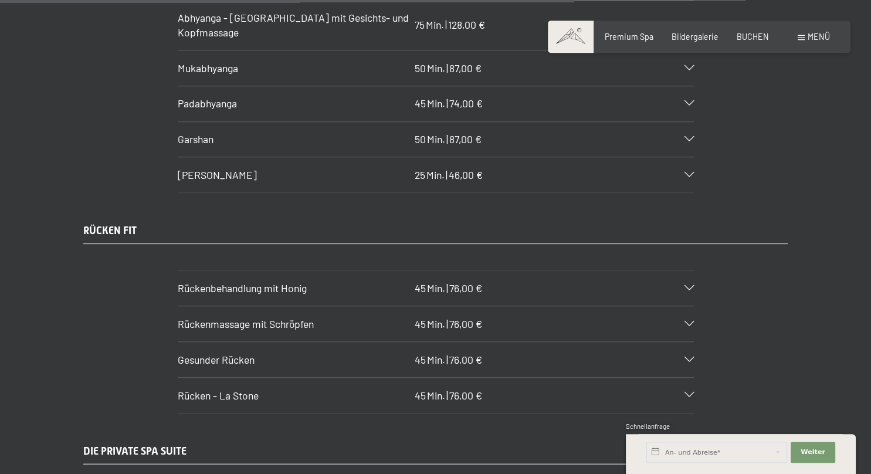
scroll to position [5501, 0]
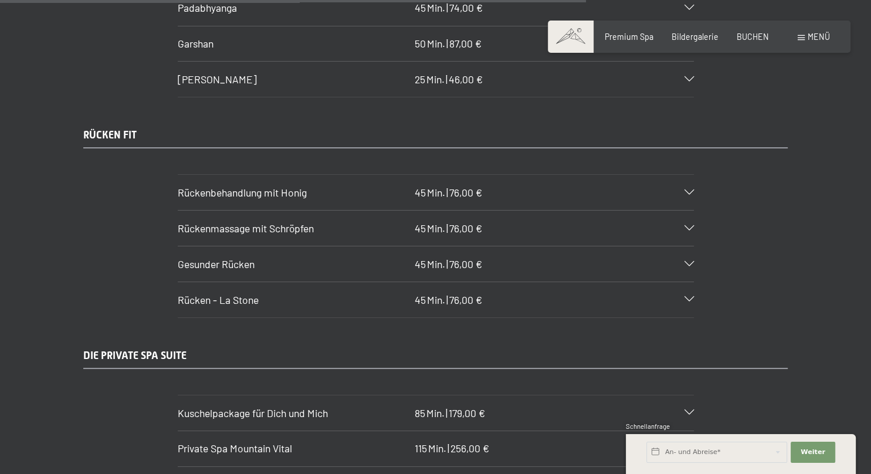
click at [681, 211] on div "Rückenmassage mit Schröpfen 45 Min. | 76,00 €" at bounding box center [436, 228] width 516 height 35
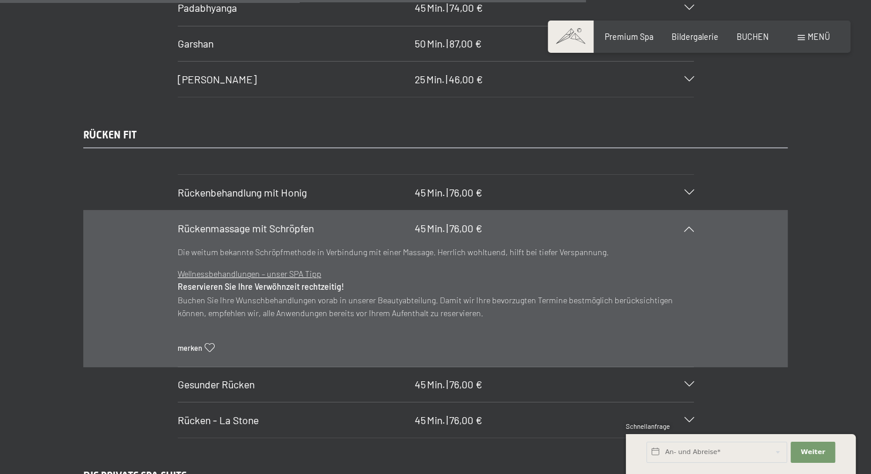
click at [681, 246] on p "Die weitum bekannte Schröpfmethode in Verbindung mit einer Massage. Herrlich wo…" at bounding box center [436, 252] width 516 height 13
click at [685, 226] on icon at bounding box center [689, 228] width 9 height 5
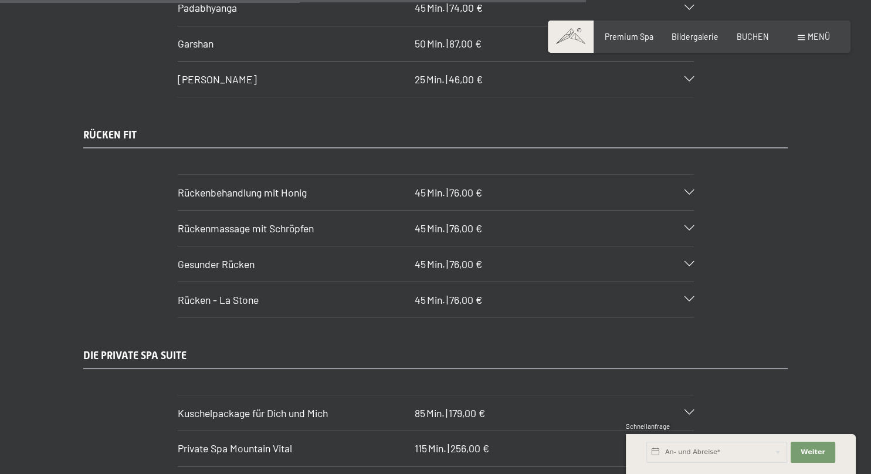
click at [690, 262] on icon at bounding box center [689, 264] width 9 height 5
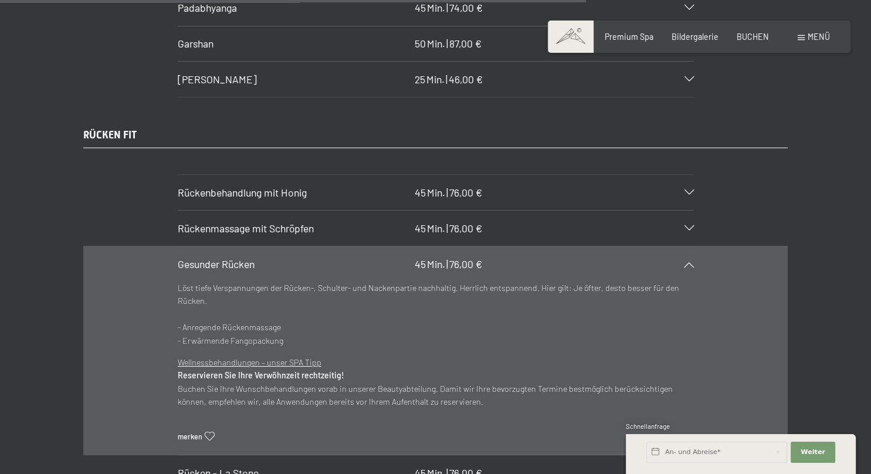
click at [690, 262] on icon at bounding box center [689, 264] width 9 height 5
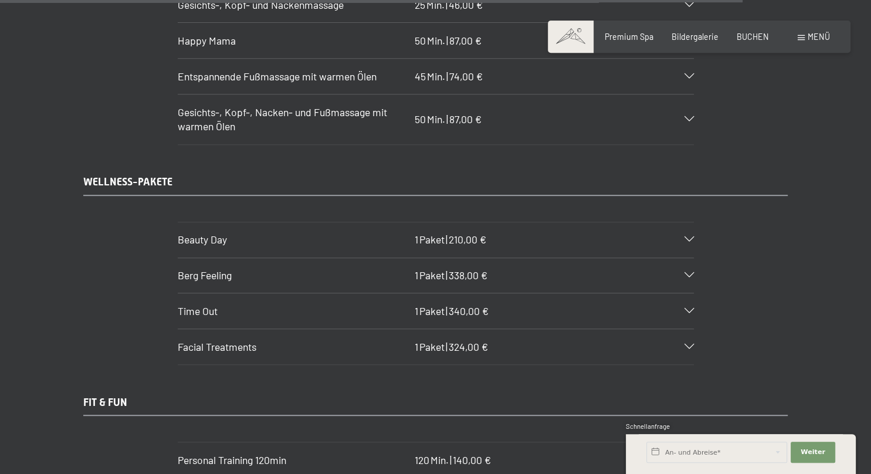
scroll to position [6989, 0]
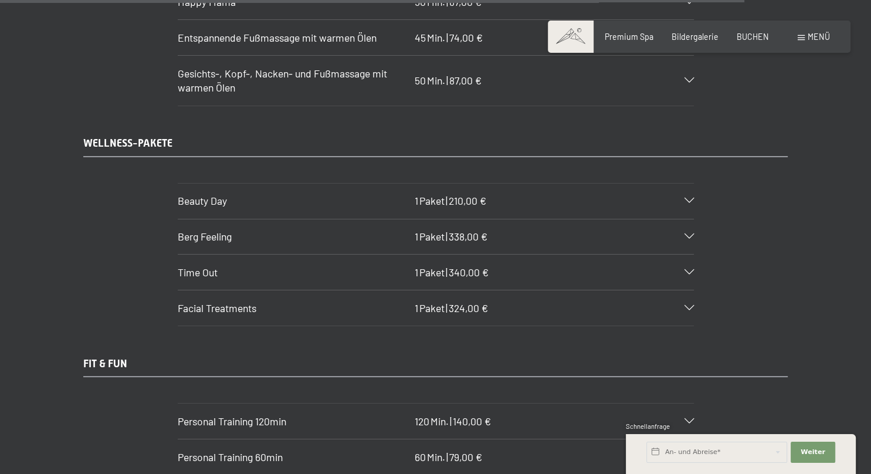
click at [691, 184] on div "Beauty Day 1 Paket | 210,00 €" at bounding box center [436, 201] width 516 height 35
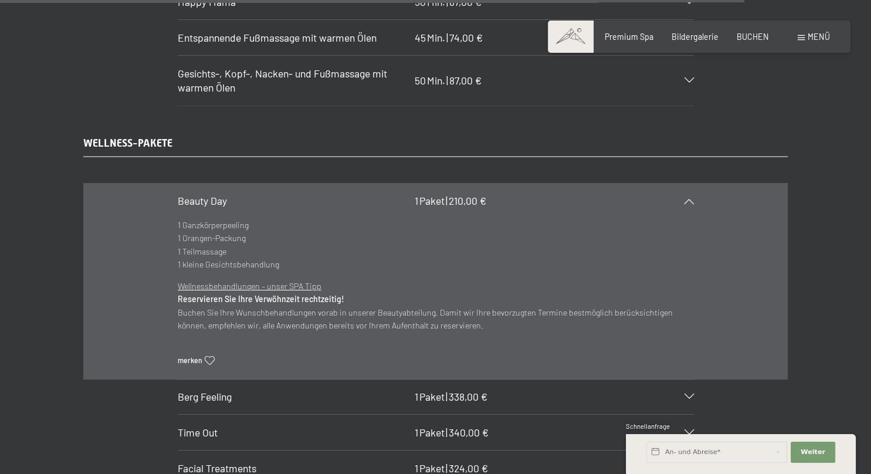
click at [691, 184] on div "Beauty Day 1 Paket | 210,00 €" at bounding box center [436, 201] width 516 height 35
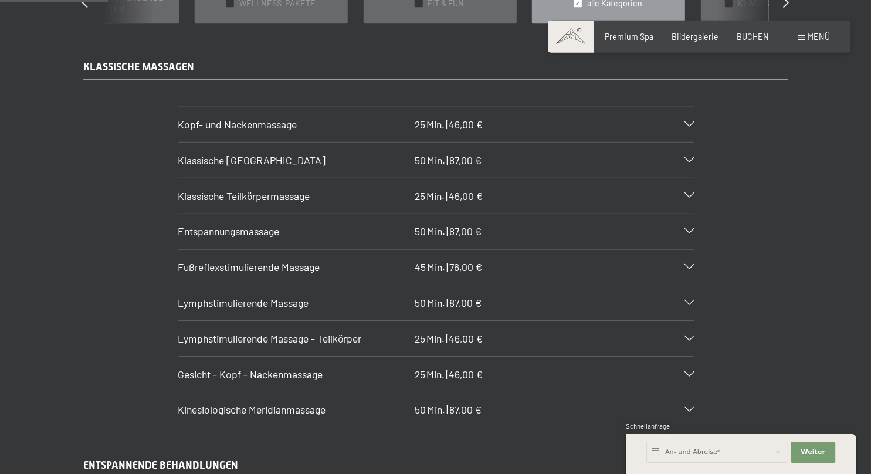
scroll to position [1053, 0]
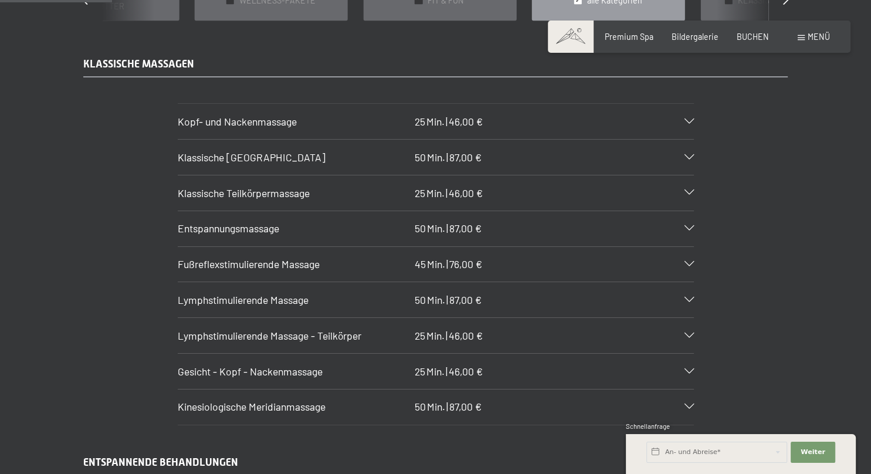
click at [691, 226] on icon at bounding box center [689, 228] width 9 height 5
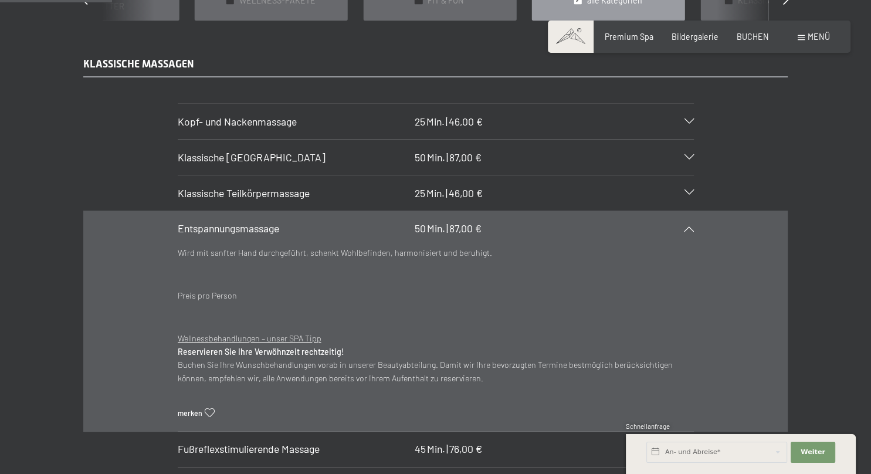
click at [691, 226] on icon at bounding box center [689, 228] width 9 height 5
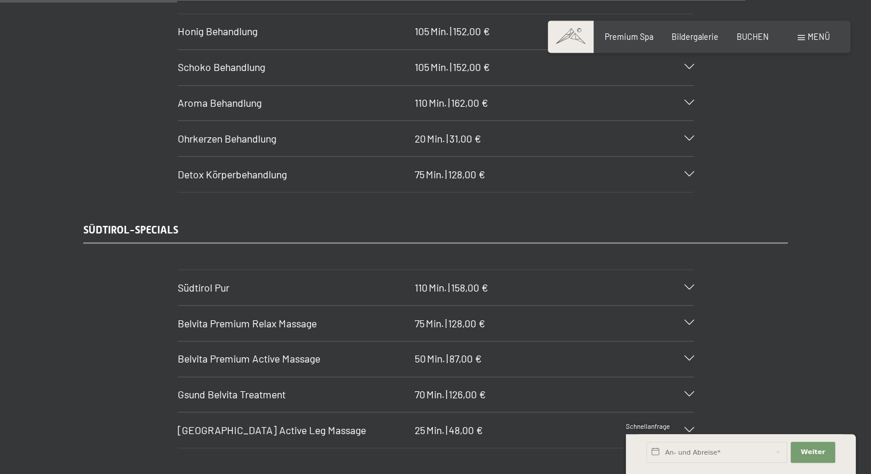
scroll to position [1673, 0]
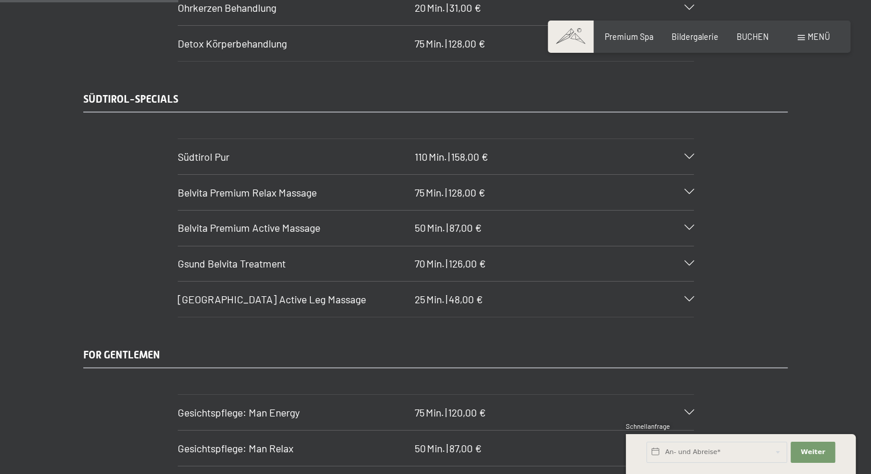
click at [688, 139] on div "Südtirol Pur 110 Min. | 158,00 €" at bounding box center [436, 156] width 516 height 35
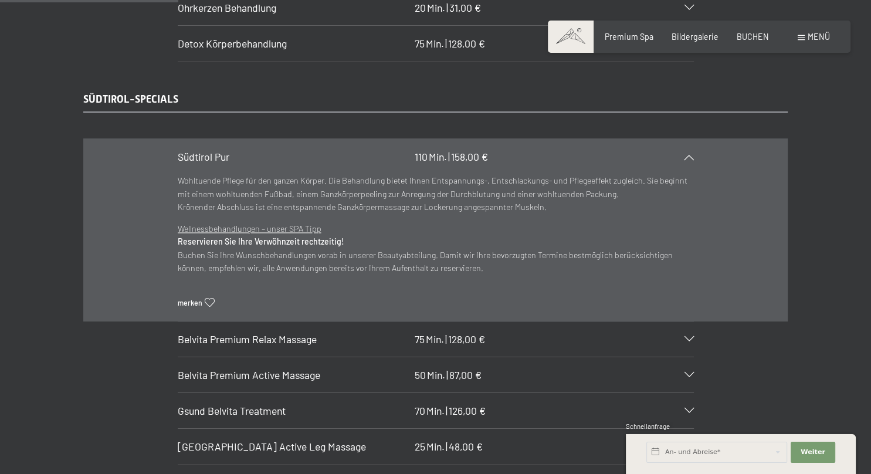
click at [688, 139] on div "Südtirol Pur 110 Min. | 158,00 €" at bounding box center [436, 156] width 516 height 35
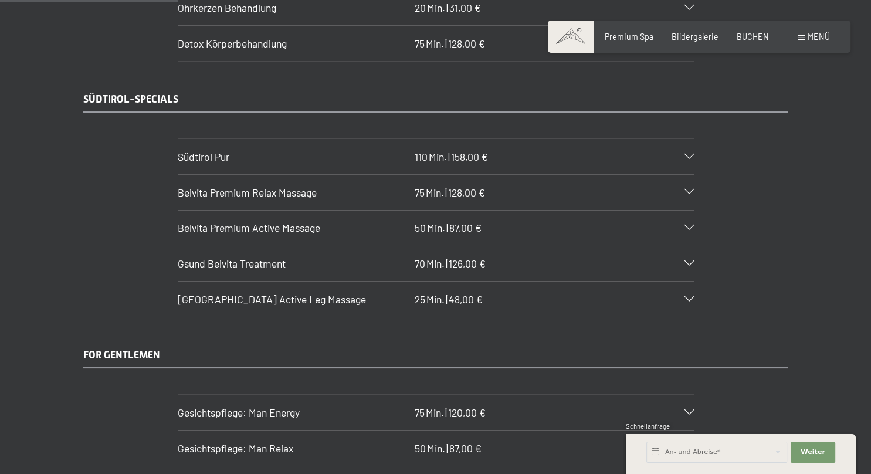
click at [682, 175] on div "Belvita Premium Relax Massage 75 Min. | 128,00 €" at bounding box center [436, 192] width 516 height 35
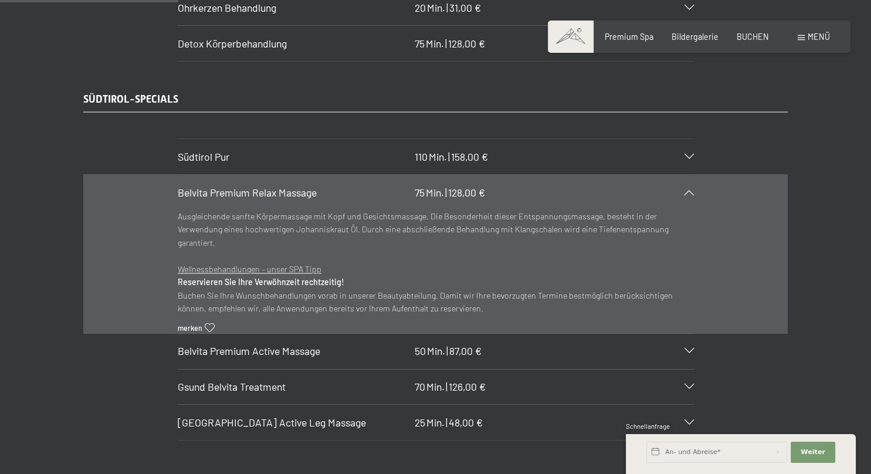
click at [682, 175] on div "Belvita Premium Relax Massage 75 Min. | 128,00 €" at bounding box center [436, 192] width 516 height 35
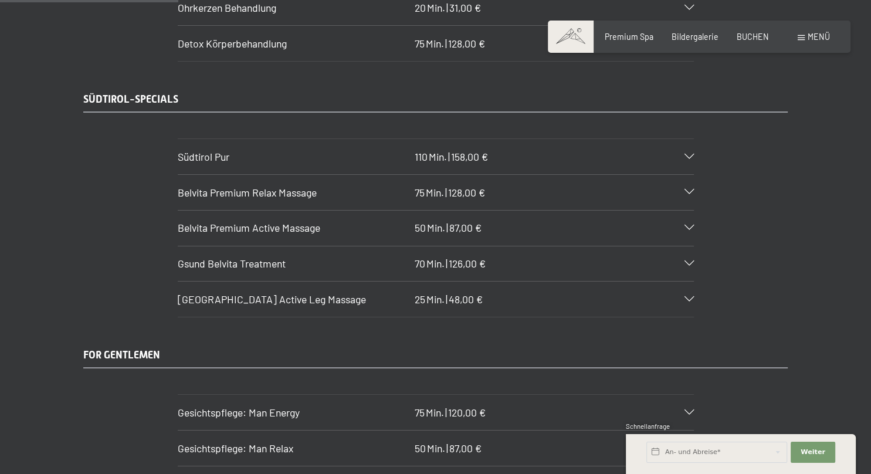
click at [692, 225] on icon at bounding box center [689, 227] width 9 height 5
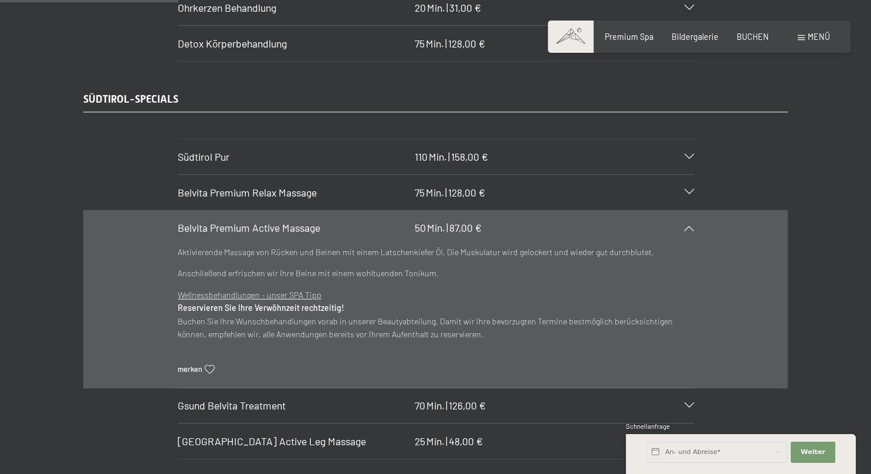
click at [692, 225] on icon at bounding box center [689, 227] width 9 height 5
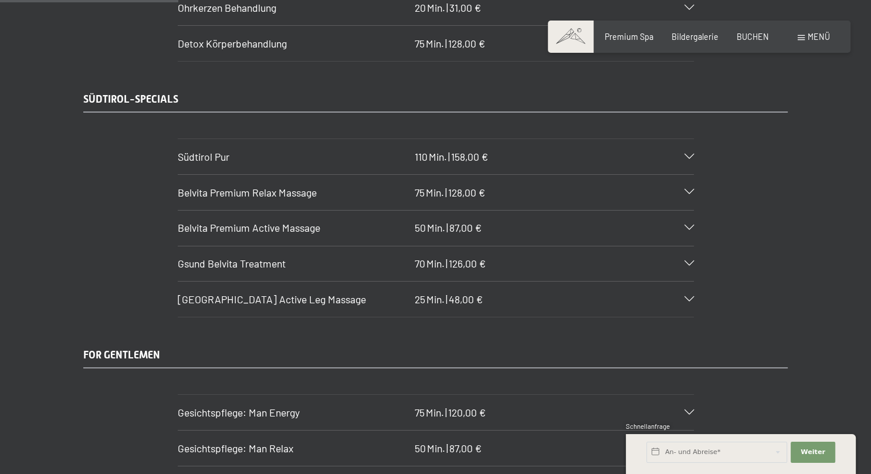
click at [692, 225] on icon at bounding box center [689, 227] width 9 height 5
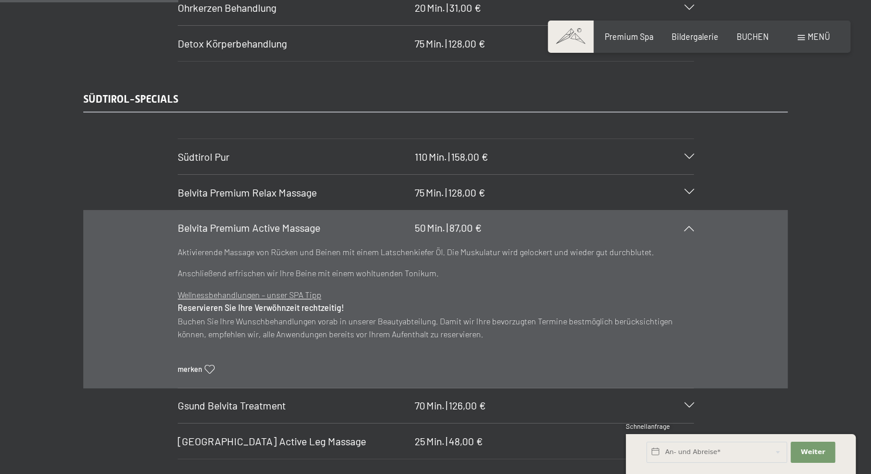
click at [692, 225] on icon at bounding box center [689, 227] width 9 height 5
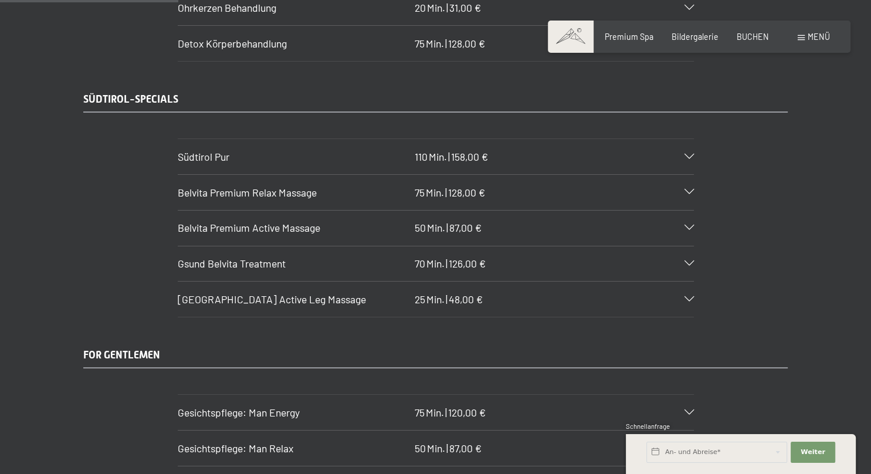
click at [687, 263] on div "Gsund Belvita Treatment 70 Min. | 126,00 €" at bounding box center [436, 263] width 516 height 35
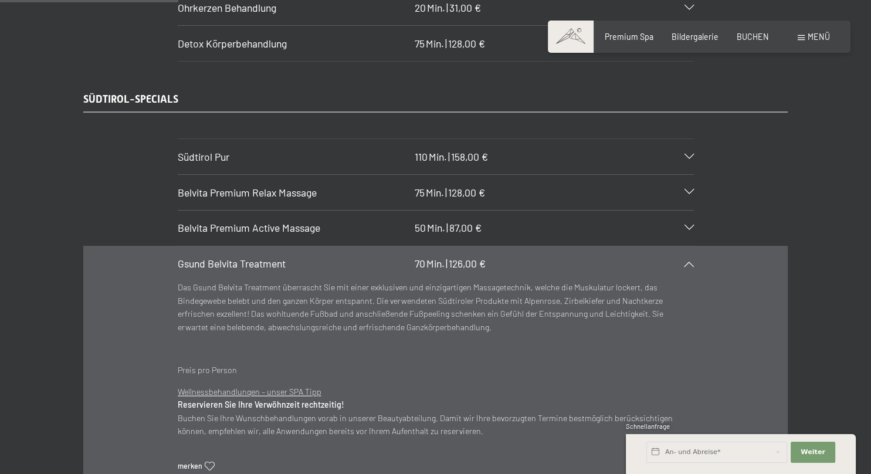
click at [687, 262] on div "Gsund Belvita Treatment 70 Min. | 126,00 €" at bounding box center [436, 263] width 516 height 35
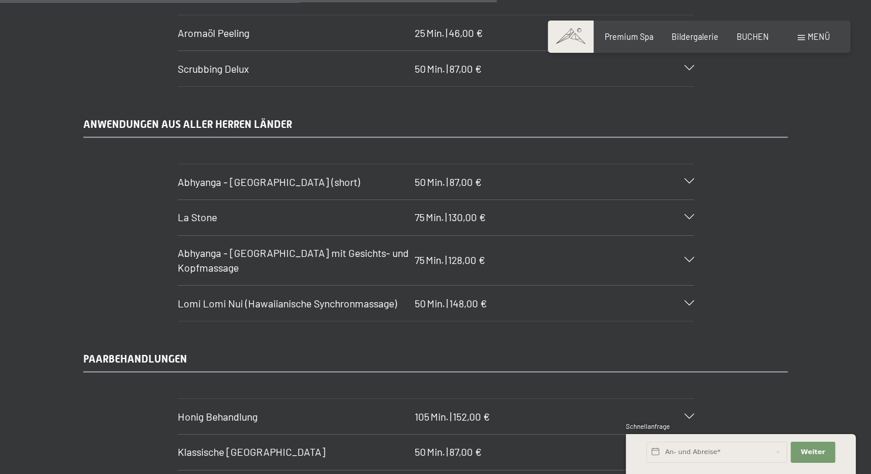
scroll to position [4647, 0]
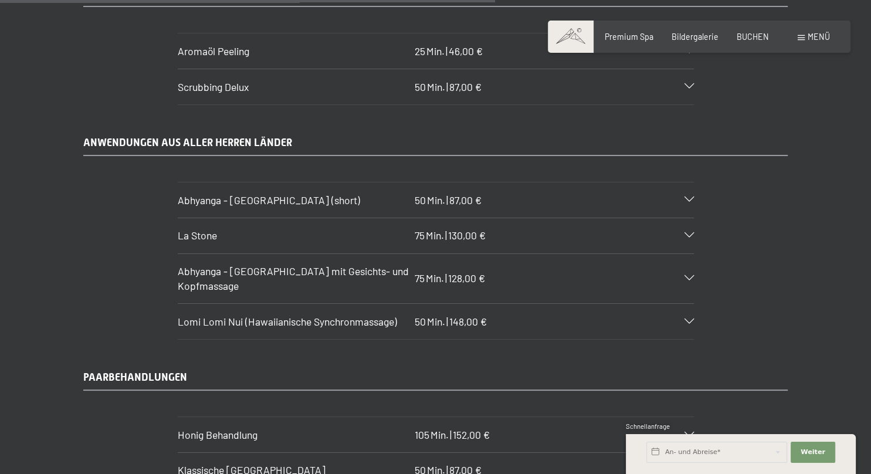
click at [685, 197] on icon at bounding box center [689, 199] width 9 height 5
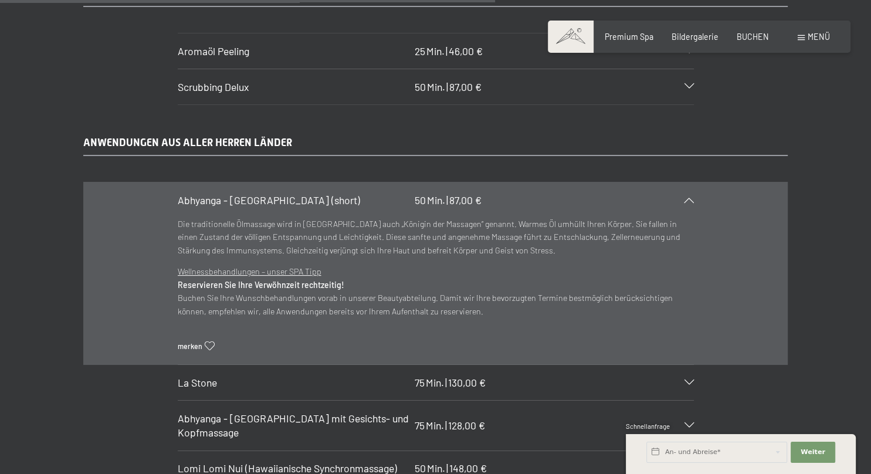
drag, startPoint x: 174, startPoint y: 165, endPoint x: 316, endPoint y: 170, distance: 141.5
click at [316, 182] on section "Abhyanga - [GEOGRAPHIC_DATA] (short) 50 Min. | 87,00 € Die traditionelle Ölmass…" at bounding box center [436, 273] width 516 height 183
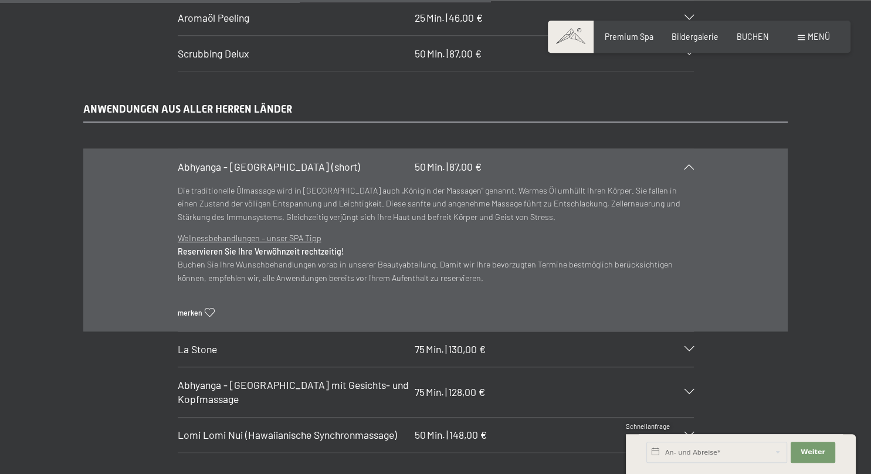
scroll to position [4709, 0]
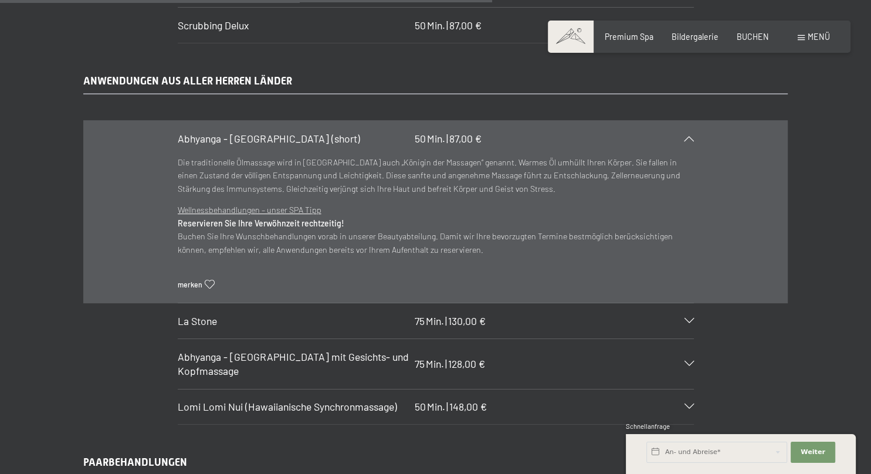
click at [683, 136] on div at bounding box center [683, 138] width 22 height 5
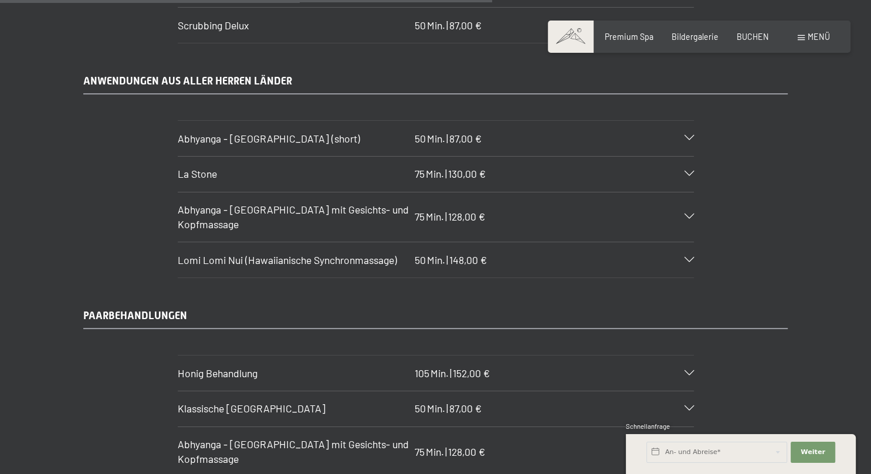
click at [691, 192] on div "Abhyanga - [GEOGRAPHIC_DATA] mit Gesichts- und Kopfmassage 75 Min. | 128,00 €" at bounding box center [436, 216] width 516 height 49
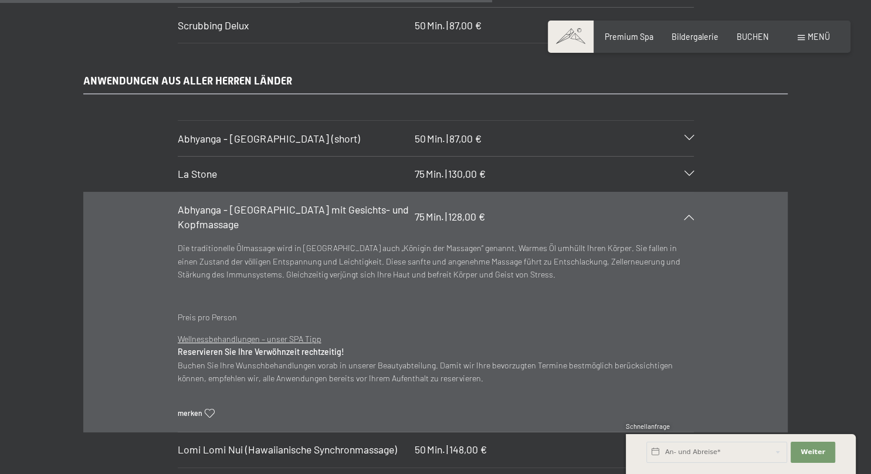
click at [691, 214] on icon at bounding box center [689, 216] width 9 height 5
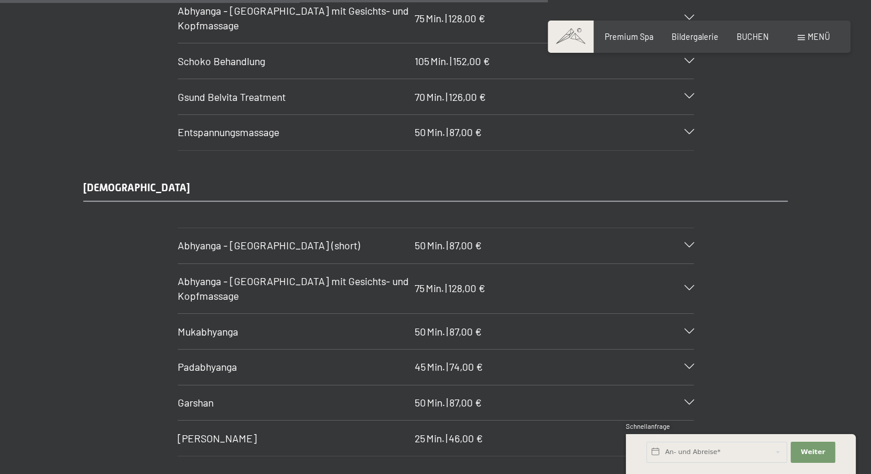
scroll to position [5205, 0]
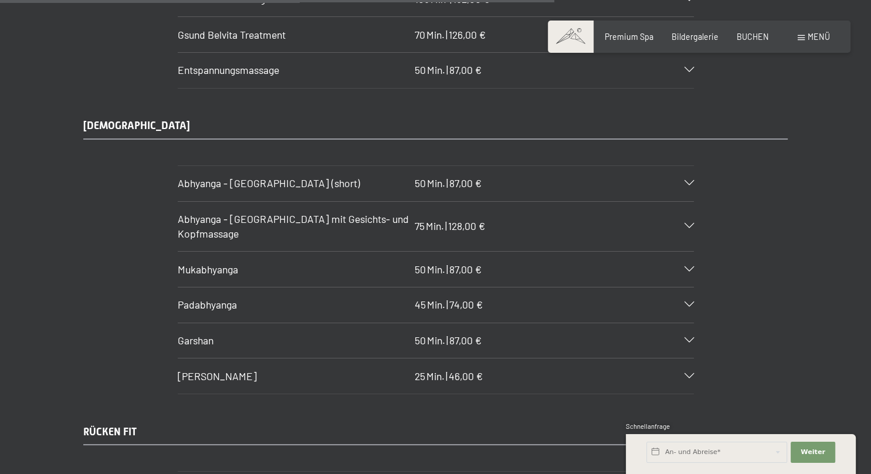
click at [678, 224] on div at bounding box center [683, 226] width 22 height 5
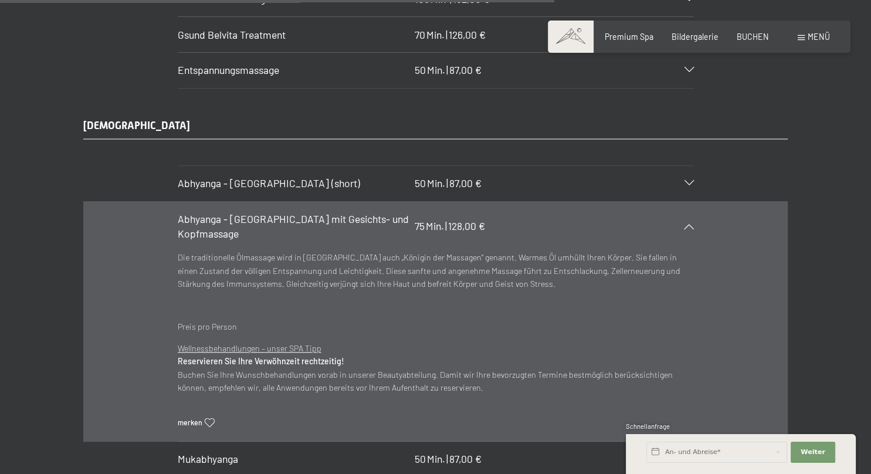
click at [678, 224] on div at bounding box center [683, 226] width 22 height 5
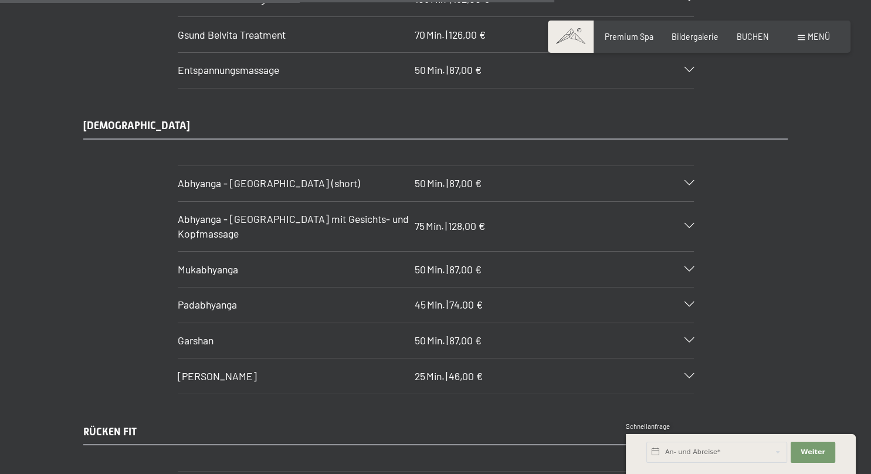
click at [682, 252] on div "Mukabhyanga 50 Min. | 87,00 €" at bounding box center [436, 269] width 516 height 35
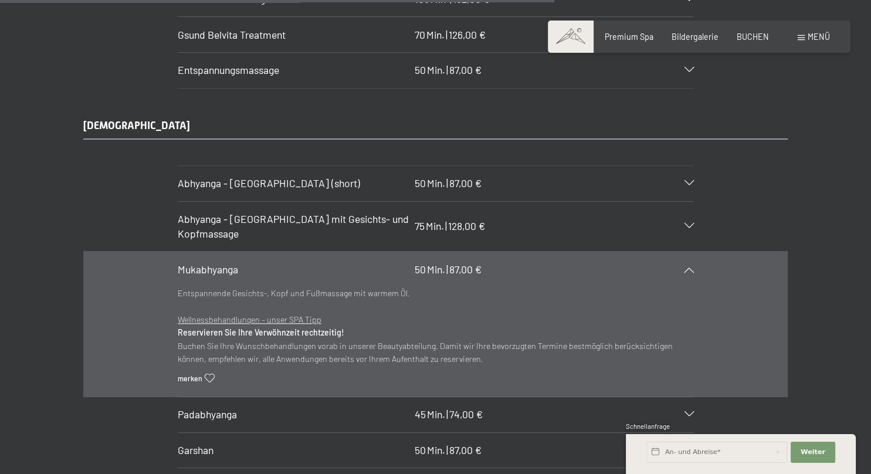
click at [682, 252] on div "Mukabhyanga 50 Min. | 87,00 €" at bounding box center [436, 269] width 516 height 35
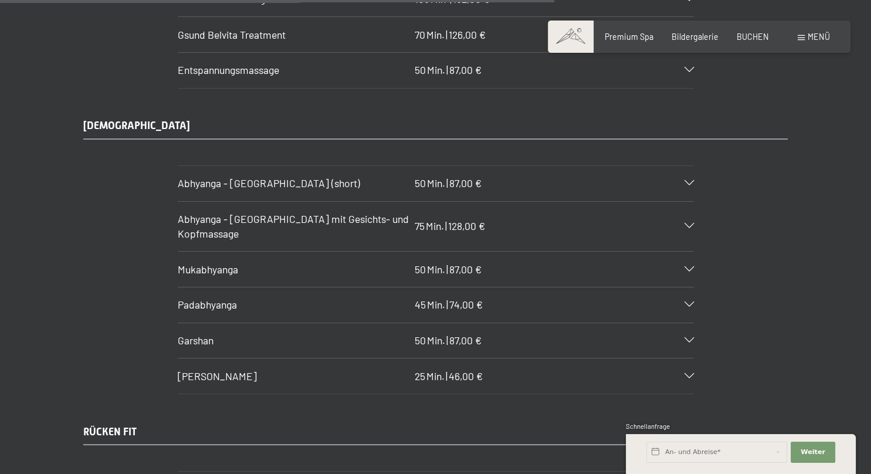
click at [680, 288] on div "Padabhyanga 45 Min. | 74,00 €" at bounding box center [436, 305] width 516 height 35
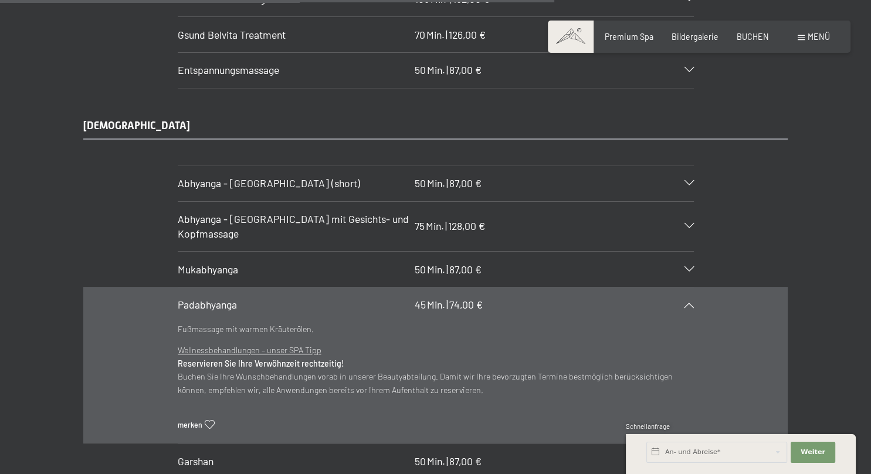
click at [680, 288] on div "Padabhyanga 45 Min. | 74,00 €" at bounding box center [436, 305] width 516 height 35
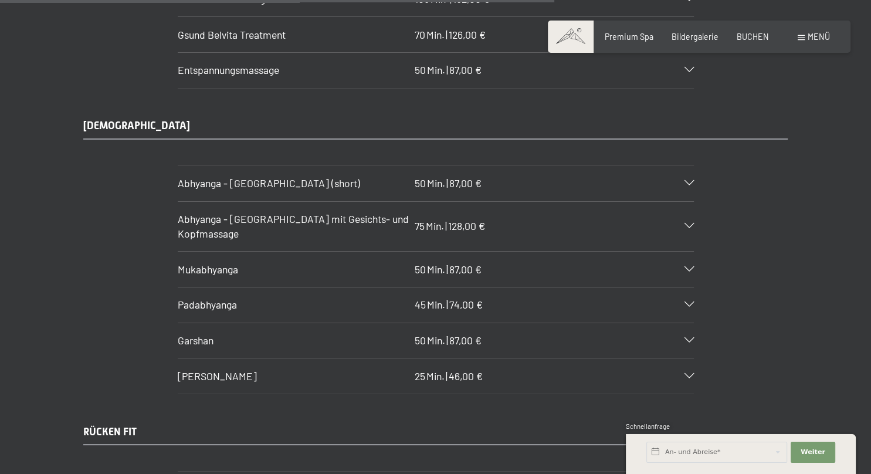
click at [682, 323] on div "Garshan 50 Min. | 87,00 €" at bounding box center [436, 340] width 516 height 35
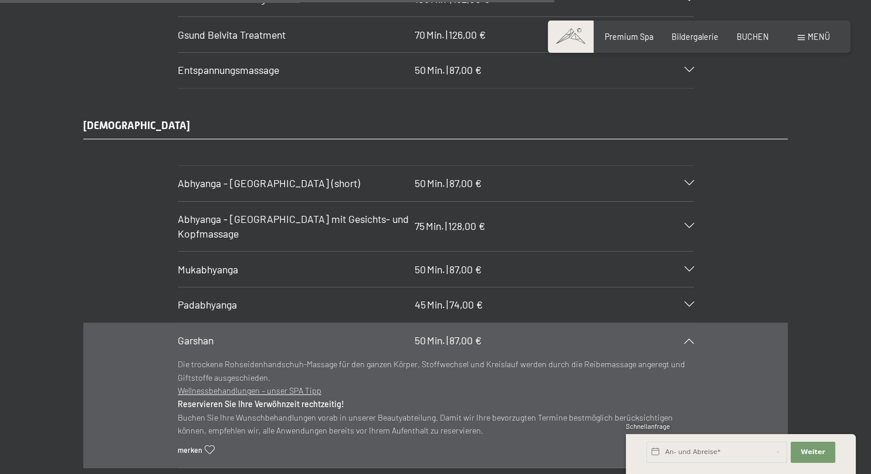
click at [682, 323] on div "Garshan 50 Min. | 87,00 €" at bounding box center [436, 340] width 516 height 35
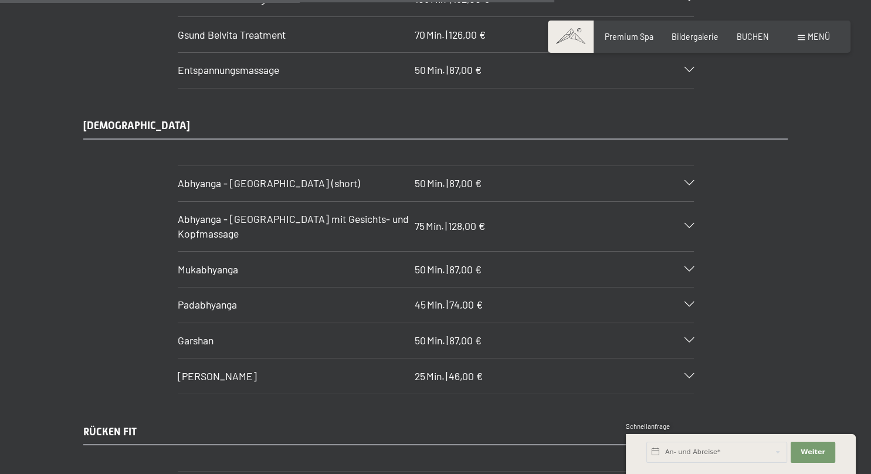
click at [689, 359] on div "[PERSON_NAME] 25 Min. | 46,00 €" at bounding box center [436, 376] width 516 height 35
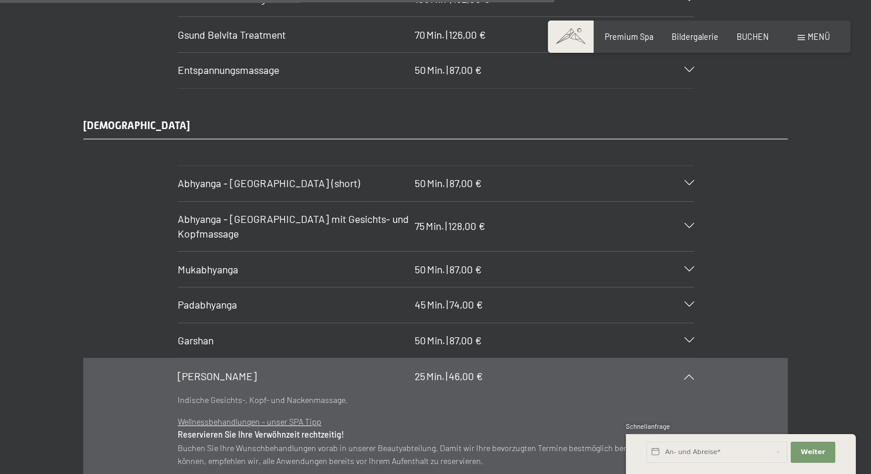
click at [690, 359] on div "[PERSON_NAME] 25 Min. | 46,00 €" at bounding box center [436, 376] width 516 height 35
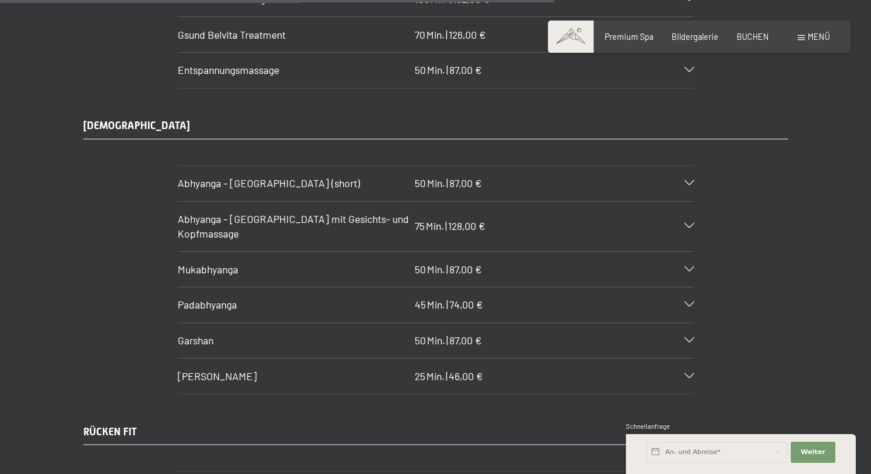
click at [679, 181] on div at bounding box center [683, 183] width 22 height 5
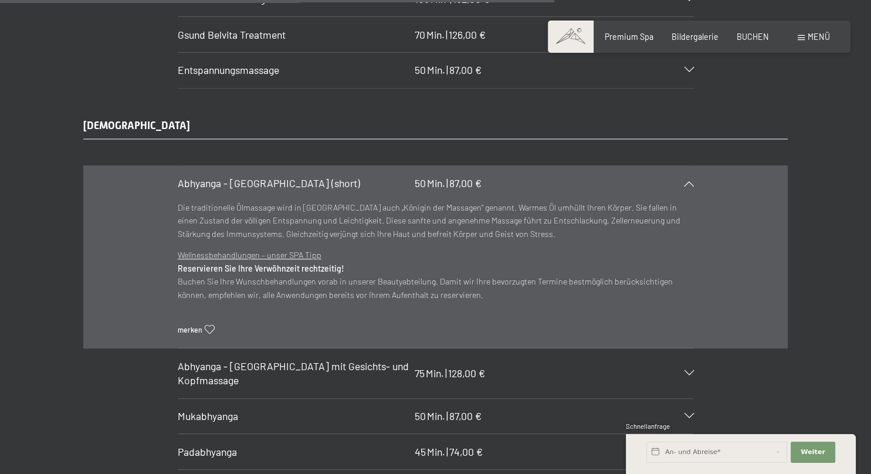
drag, startPoint x: 173, startPoint y: 144, endPoint x: 261, endPoint y: 142, distance: 88.6
click at [261, 165] on section "Abhyanga - [GEOGRAPHIC_DATA] (short) 50 Min. | 87,00 € Die traditionelle Ölmass…" at bounding box center [436, 256] width 516 height 183
drag, startPoint x: 359, startPoint y: 144, endPoint x: 173, endPoint y: 153, distance: 186.8
click at [178, 165] on section "Abhyanga - [GEOGRAPHIC_DATA] (short) 50 Min. | 87,00 € Die traditionelle Ölmass…" at bounding box center [436, 256] width 516 height 183
copy span "Abhyanga - [GEOGRAPHIC_DATA] (short)"
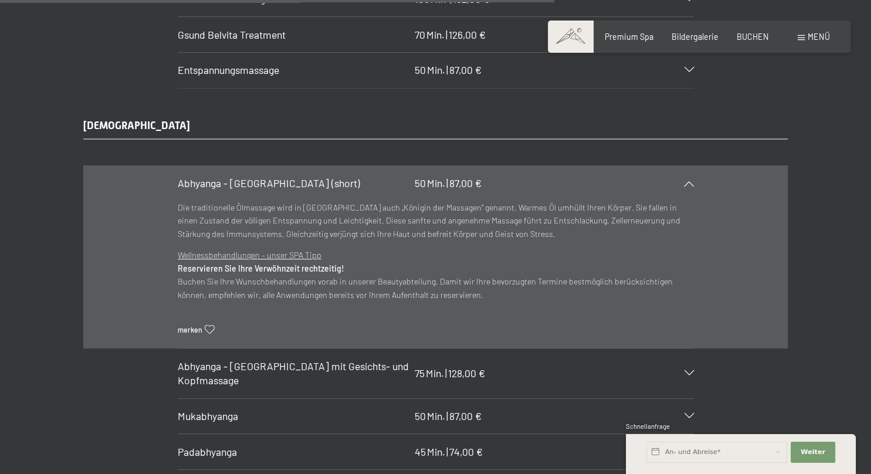
click at [688, 166] on div "Abhyanga - [GEOGRAPHIC_DATA] (short) 50 Min. | 87,00 €" at bounding box center [436, 183] width 516 height 35
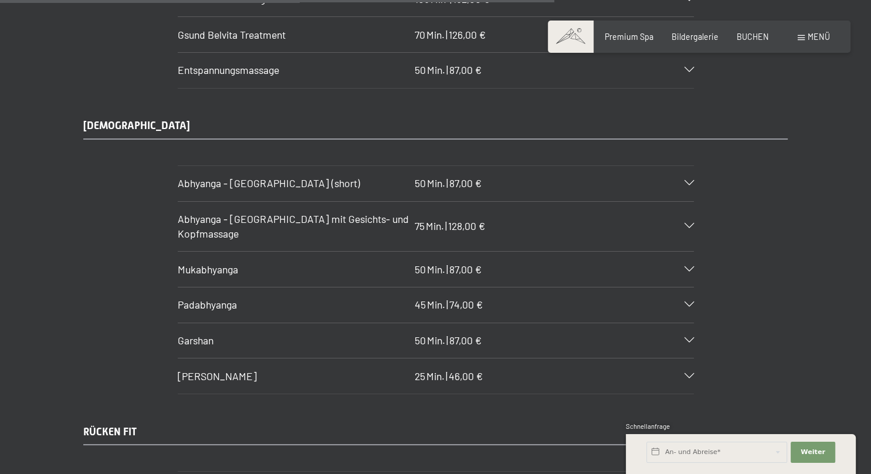
click at [609, 202] on div "Abhyanga - [GEOGRAPHIC_DATA] mit Gesichts- und Kopfmassage 75 Min. | 128,00 €" at bounding box center [436, 226] width 516 height 49
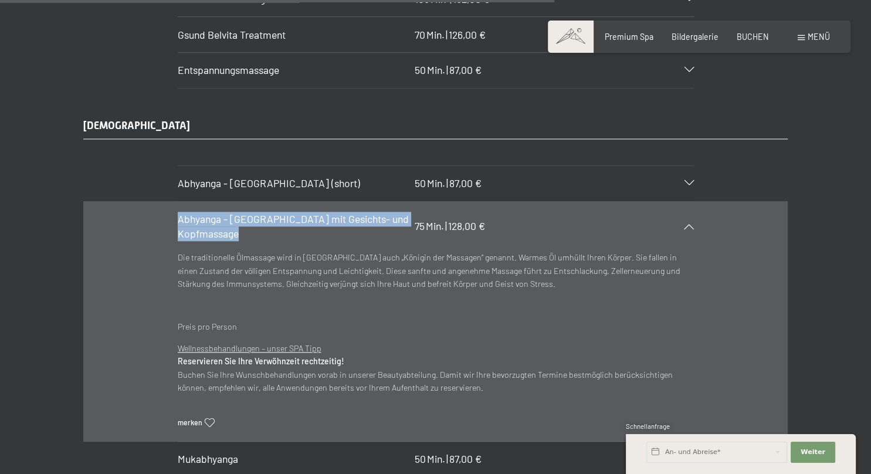
drag, startPoint x: 242, startPoint y: 197, endPoint x: 173, endPoint y: 180, distance: 71.3
click at [178, 201] on section "Abhyanga - [GEOGRAPHIC_DATA] mit Gesichts- und Kopfmassage 75 Min. | 128,00 € D…" at bounding box center [436, 321] width 516 height 241
copy span "Abhyanga - [GEOGRAPHIC_DATA] mit Gesichts- und Kopfmassage"
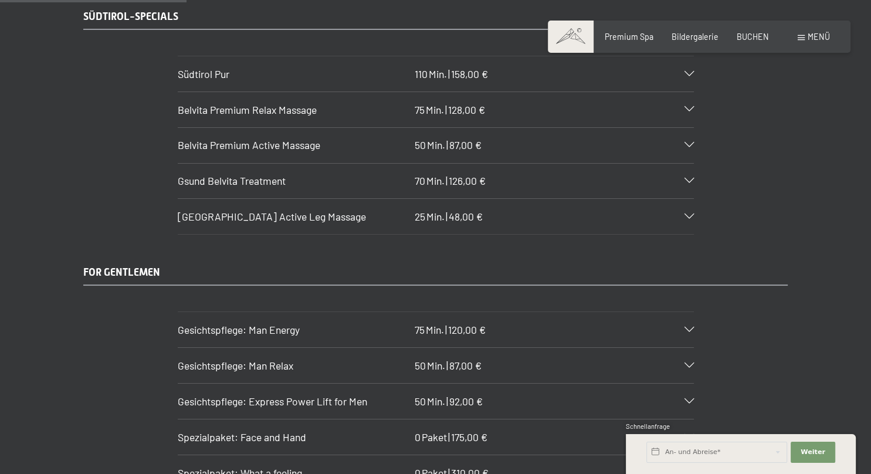
scroll to position [1734, 0]
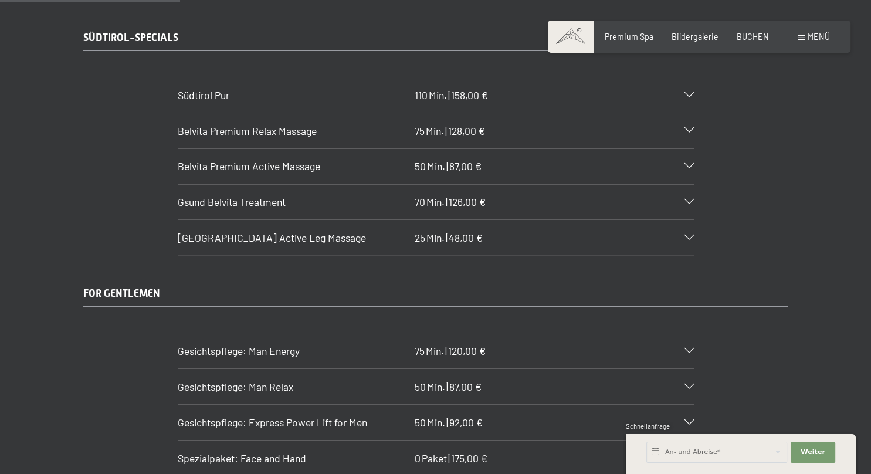
click at [683, 128] on div at bounding box center [683, 130] width 22 height 5
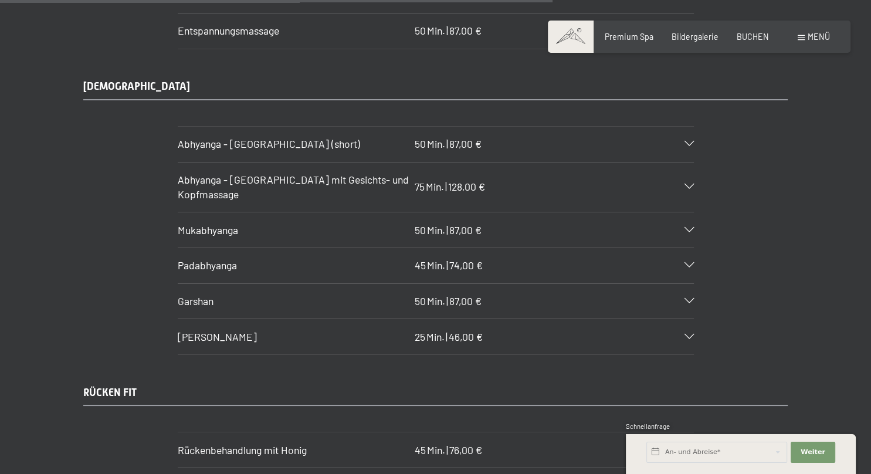
scroll to position [5267, 0]
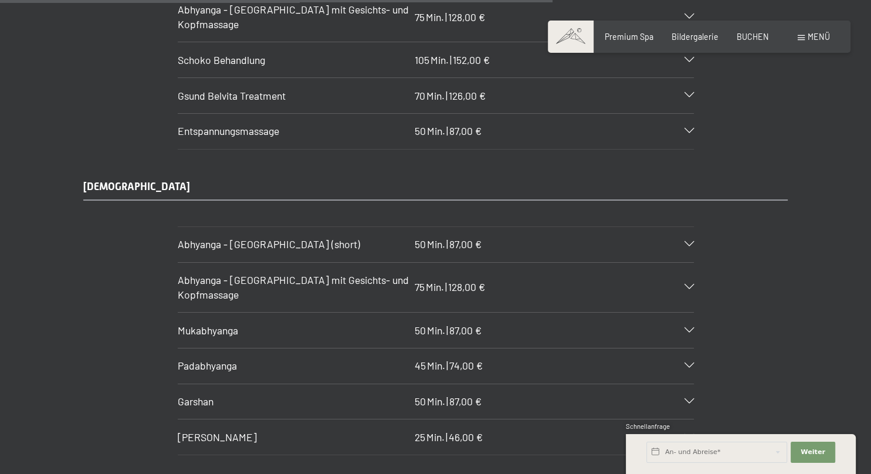
click at [658, 263] on div "Abhyanga - [GEOGRAPHIC_DATA] mit Gesichts- und Kopfmassage 75 Min. | 128,00 €" at bounding box center [436, 287] width 516 height 49
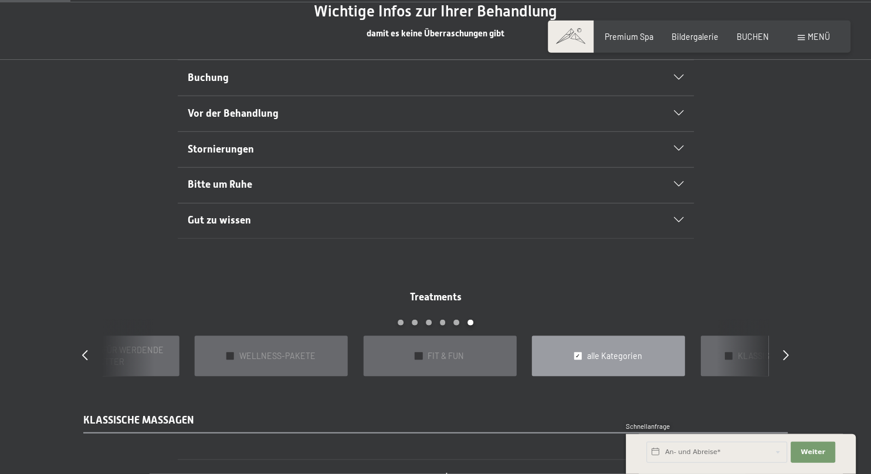
scroll to position [674, 0]
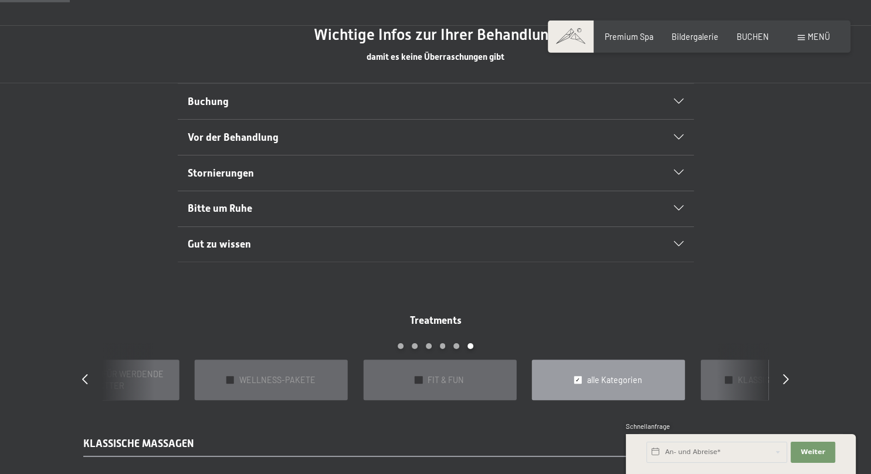
click at [675, 96] on div "Buchung" at bounding box center [436, 101] width 496 height 35
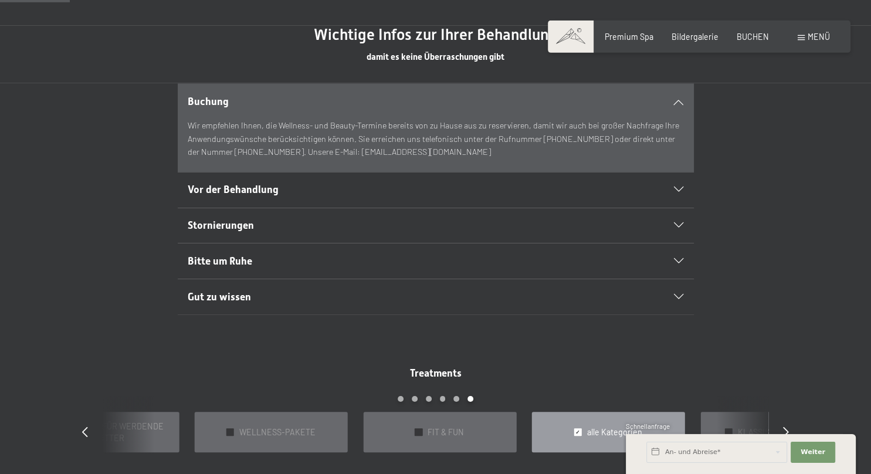
click at [673, 95] on div "Buchung" at bounding box center [436, 101] width 496 height 35
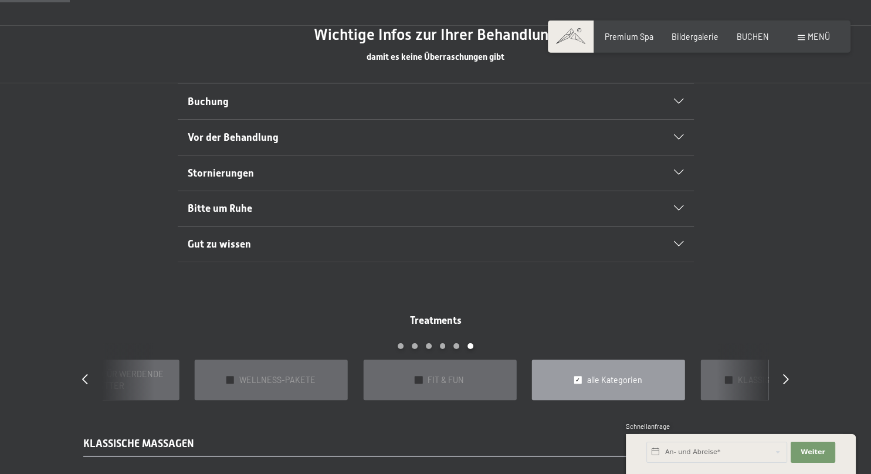
click at [673, 140] on div "Vor der Behandlung" at bounding box center [436, 137] width 496 height 35
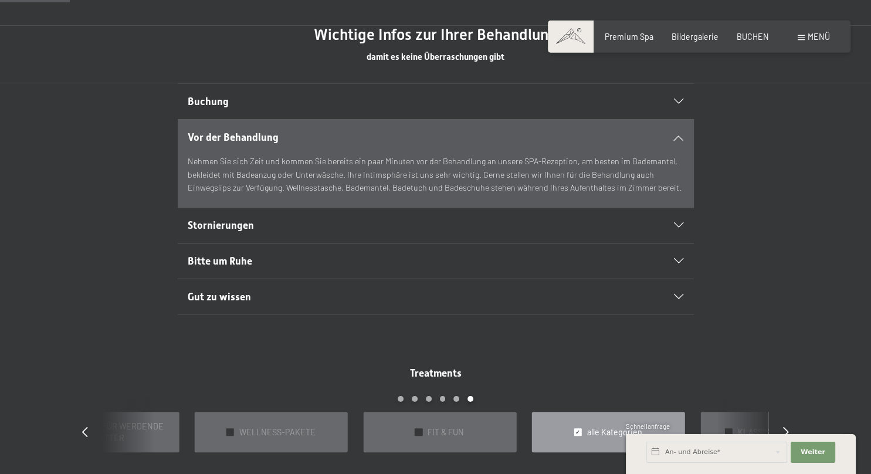
click at [673, 140] on div "Vor der Behandlung" at bounding box center [436, 137] width 496 height 35
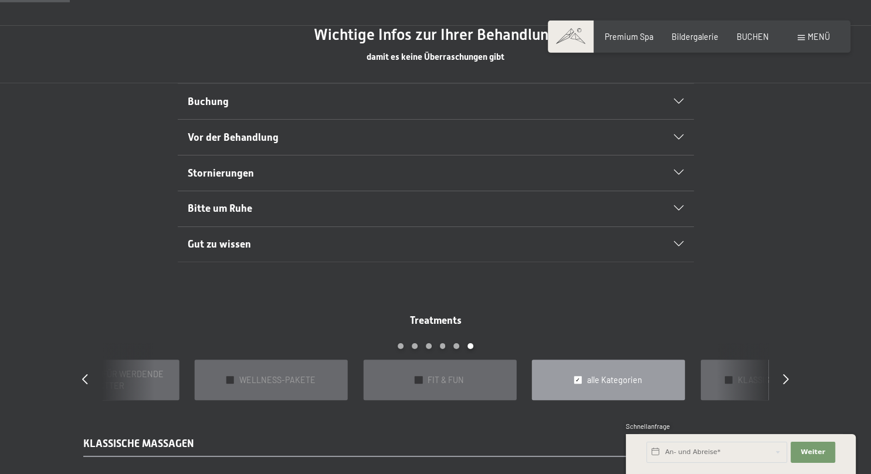
click at [679, 165] on div "Stornierungen" at bounding box center [436, 172] width 496 height 35
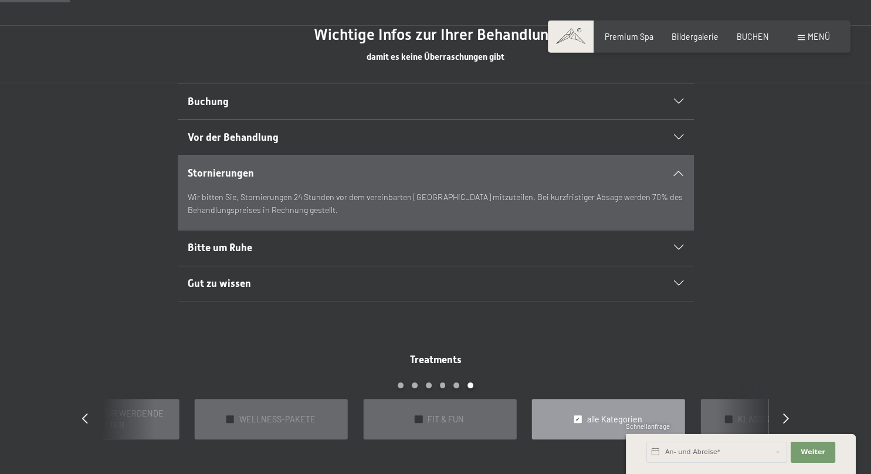
click at [679, 165] on div "Stornierungen" at bounding box center [436, 172] width 496 height 35
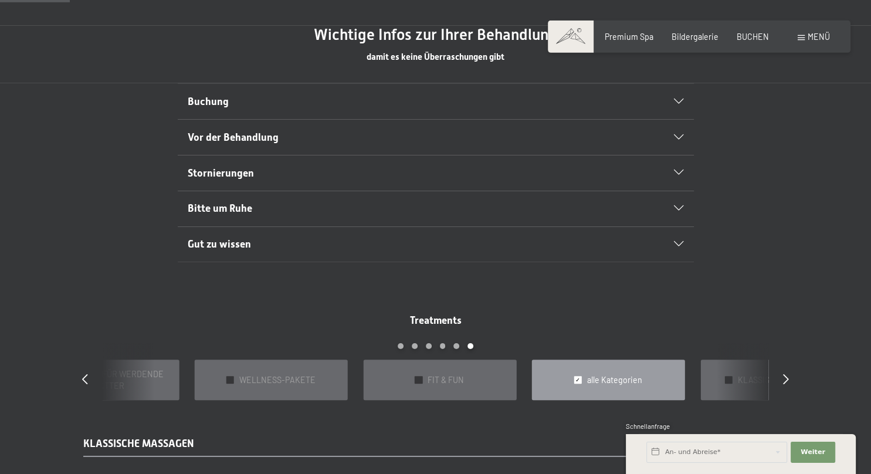
click at [677, 207] on icon at bounding box center [678, 208] width 9 height 5
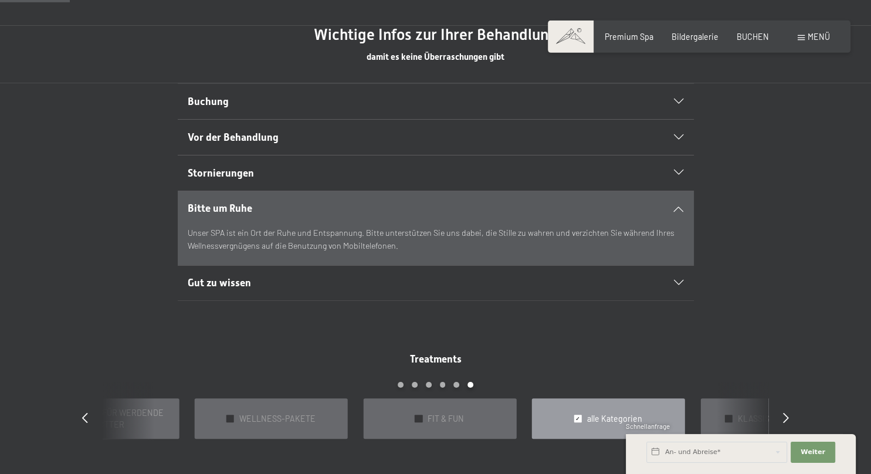
click at [677, 207] on icon at bounding box center [678, 208] width 9 height 5
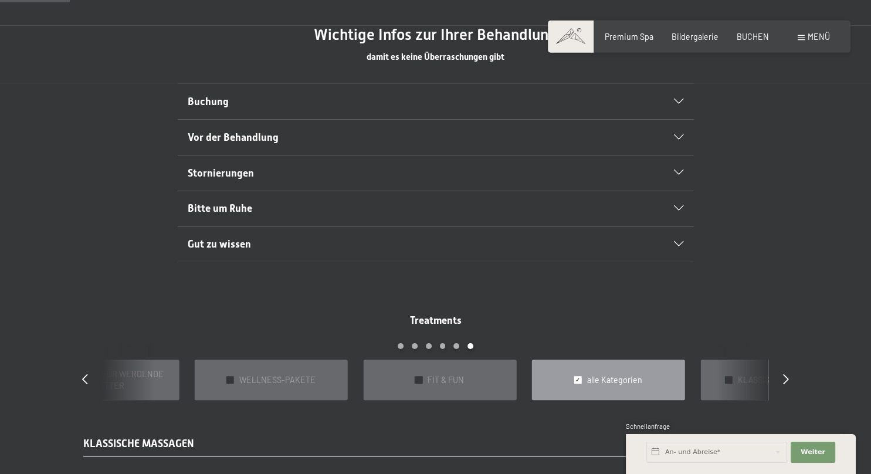
click at [670, 236] on div "Gut zu wissen" at bounding box center [436, 244] width 496 height 35
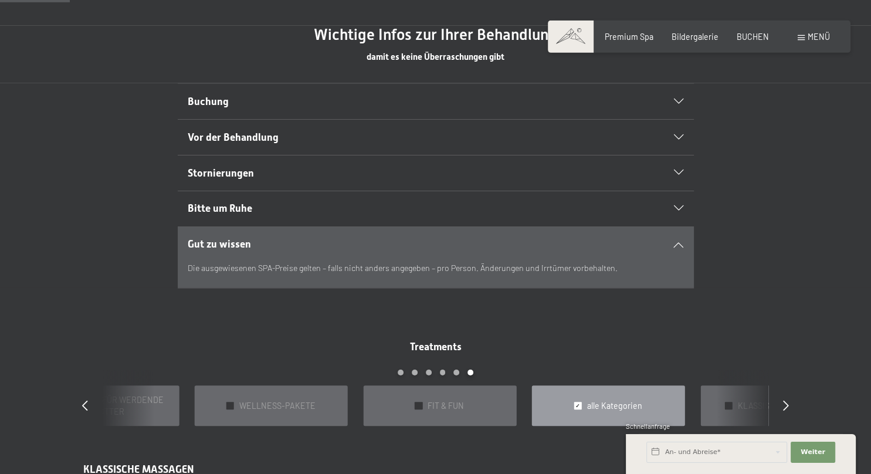
click at [670, 236] on div "Gut zu wissen" at bounding box center [436, 244] width 496 height 35
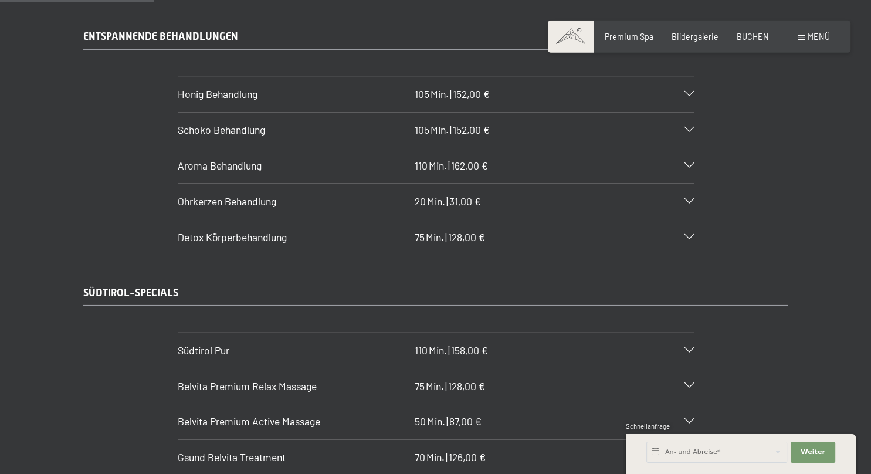
scroll to position [1727, 0]
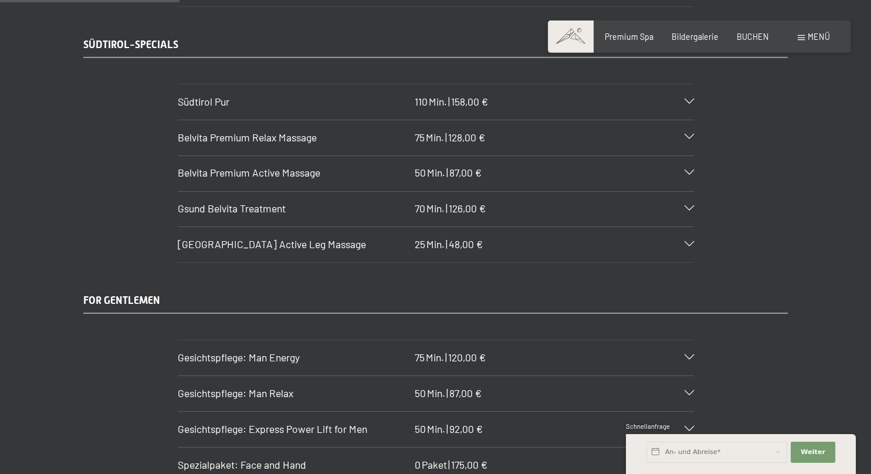
click at [685, 135] on icon at bounding box center [689, 137] width 9 height 5
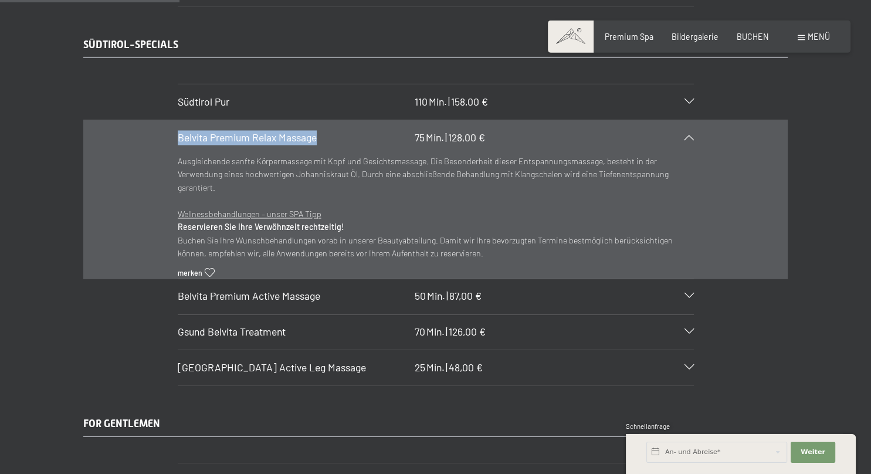
drag, startPoint x: 323, startPoint y: 120, endPoint x: 173, endPoint y: 126, distance: 150.3
click at [178, 126] on section "Belvita Premium Relax Massage 75 Min. | 128,00 € Ausgleichende sanfte Körpermas…" at bounding box center [436, 200] width 516 height 160
copy span "Belvita Premium Relax Massage"
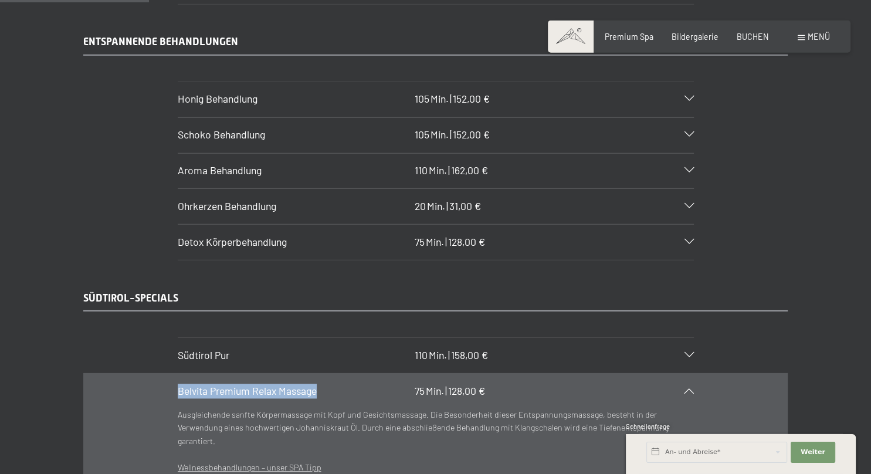
scroll to position [1418, 0]
